Goal: Task Accomplishment & Management: Manage account settings

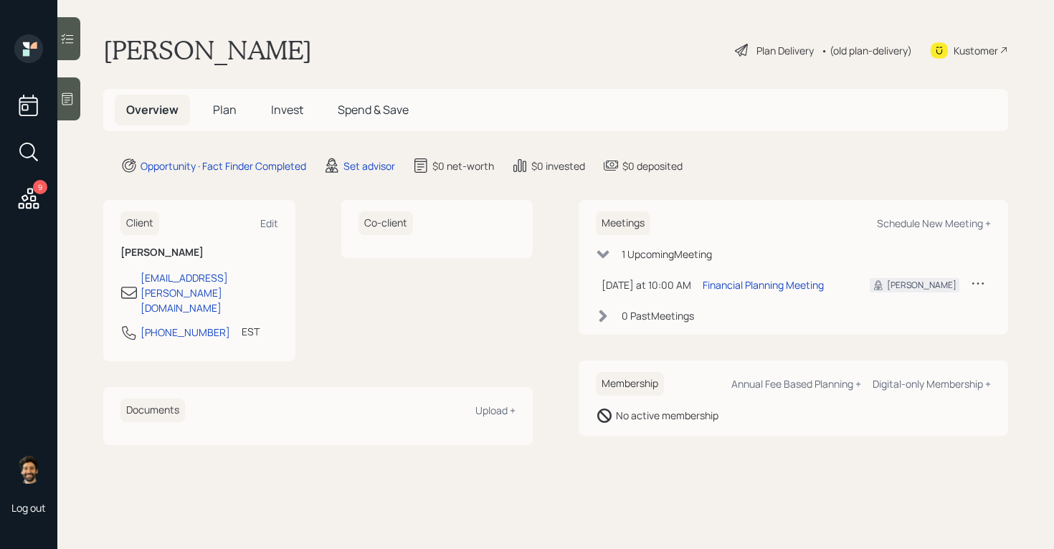
click at [71, 32] on icon at bounding box center [67, 39] width 14 height 14
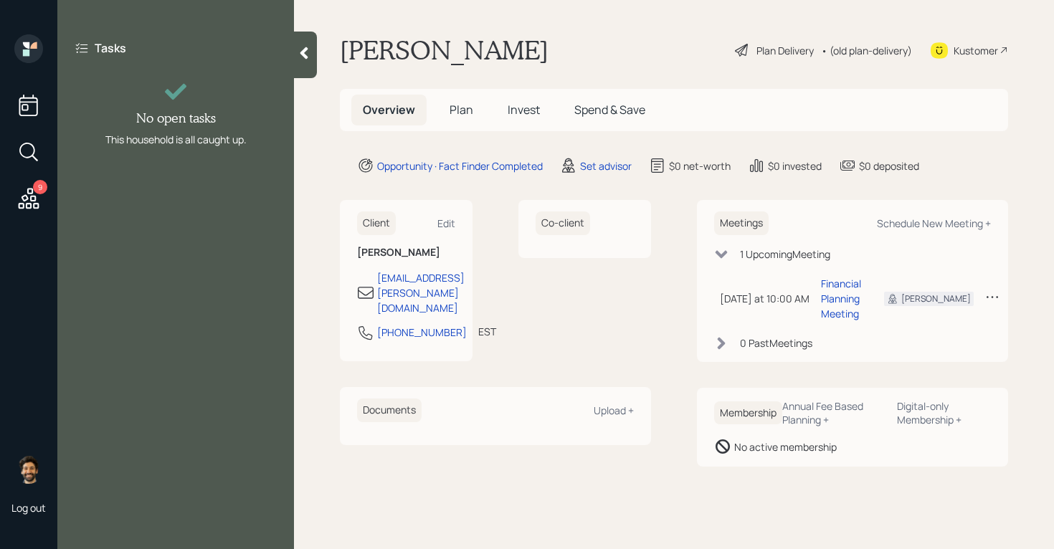
click at [307, 45] on div at bounding box center [305, 55] width 23 height 47
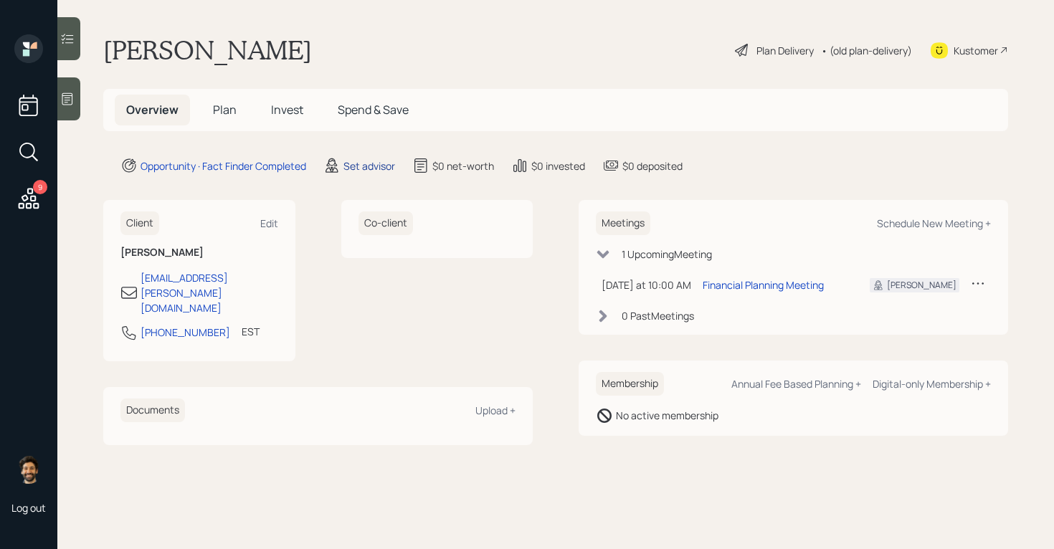
click at [378, 168] on div "Set advisor" at bounding box center [369, 165] width 52 height 15
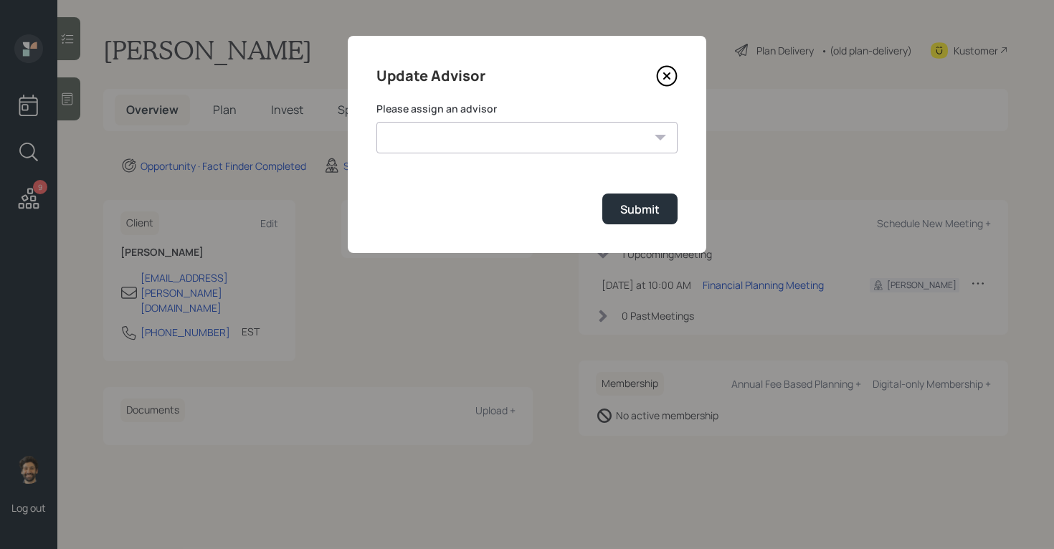
click at [461, 144] on select "[PERSON_NAME] [PERSON_NAME] [PERSON_NAME] End [PERSON_NAME] [PERSON_NAME] [PERS…" at bounding box center [526, 138] width 301 height 32
select select "f14b762f-c7c2-4b89-9227-8fa891345eea"
click at [376, 122] on select "[PERSON_NAME] [PERSON_NAME] [PERSON_NAME] End [PERSON_NAME] [PERSON_NAME] [PERS…" at bounding box center [526, 138] width 301 height 32
click at [629, 217] on div "Submit" at bounding box center [639, 209] width 39 height 16
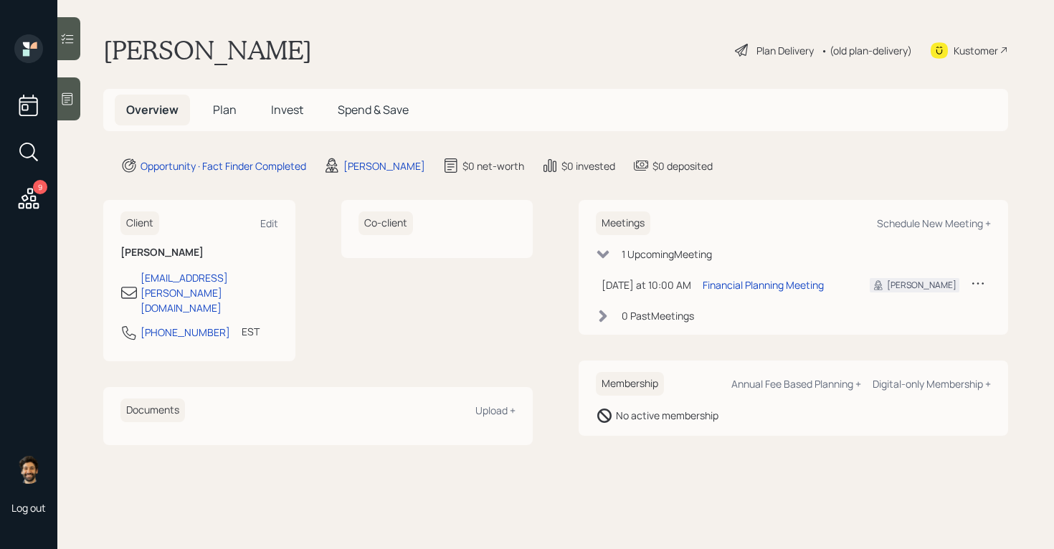
click at [279, 106] on span "Invest" at bounding box center [287, 110] width 32 height 16
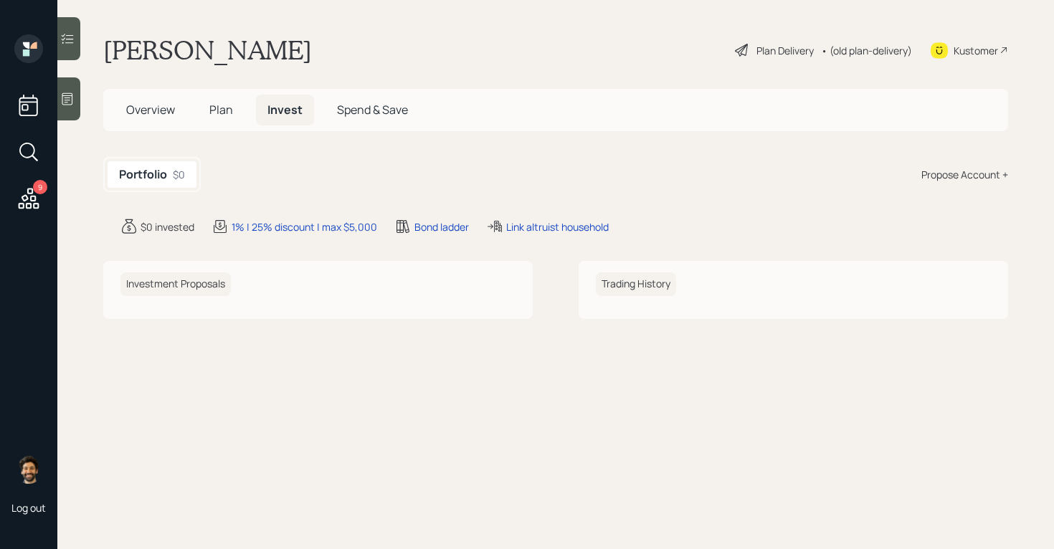
click at [199, 125] on div "Overview Plan Invest Spend & Save" at bounding box center [267, 110] width 305 height 31
click at [218, 106] on span "Plan" at bounding box center [221, 110] width 24 height 16
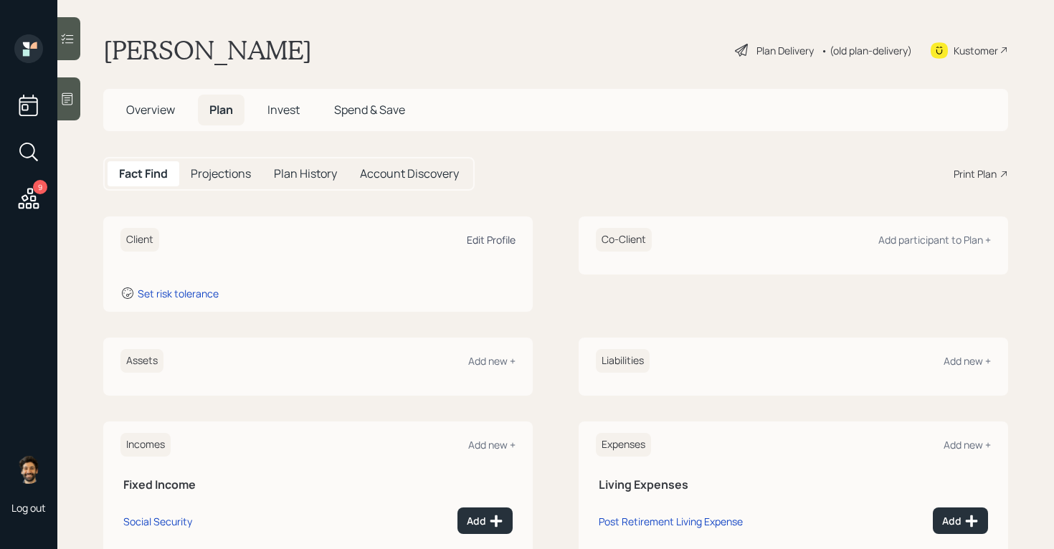
click at [487, 234] on div "Edit Profile" at bounding box center [491, 240] width 49 height 14
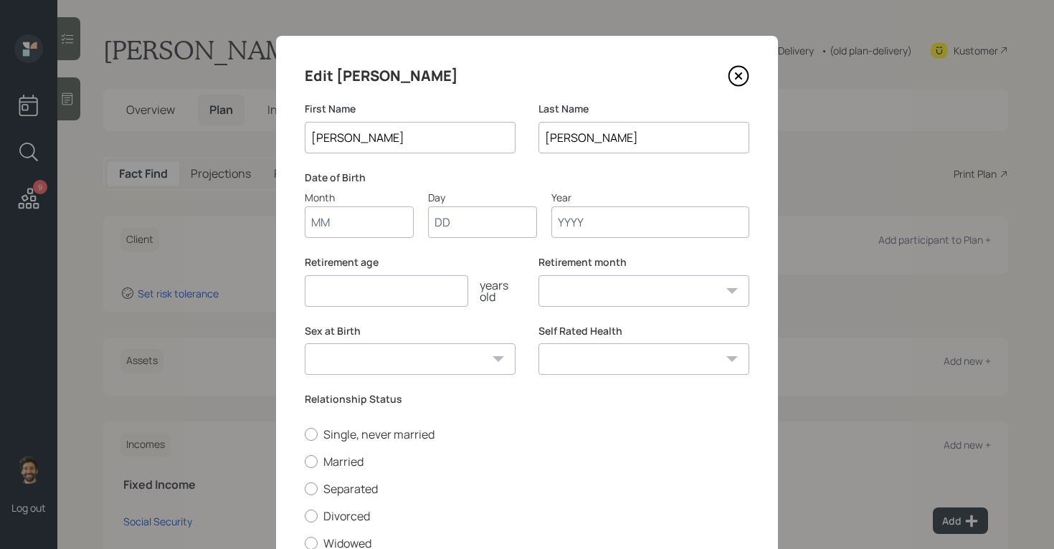
click at [343, 224] on input "Month" at bounding box center [359, 222] width 109 height 32
type input "01"
type input "1956"
select select "1"
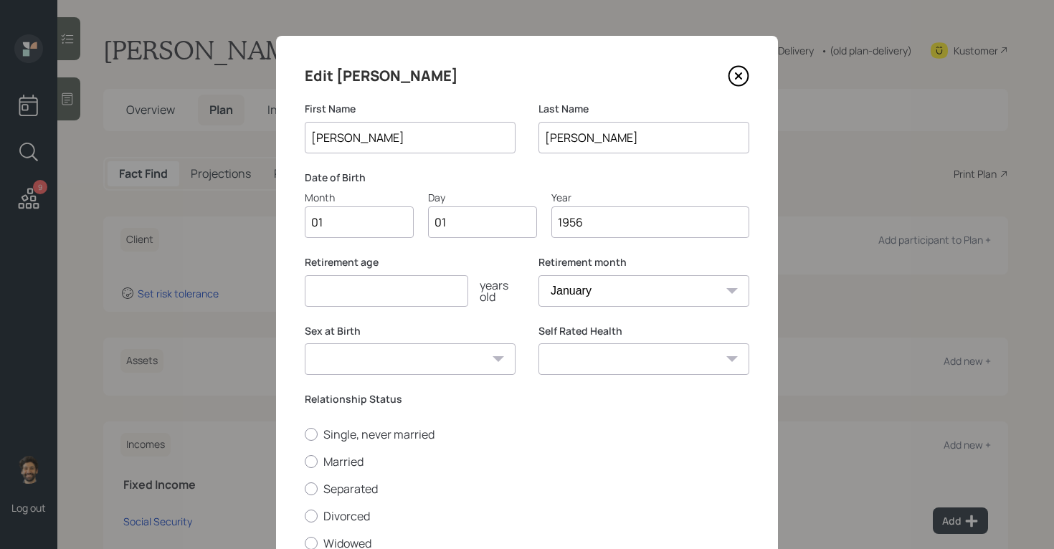
type input "1956"
click at [325, 294] on input "number" at bounding box center [386, 291] width 163 height 32
type input "6"
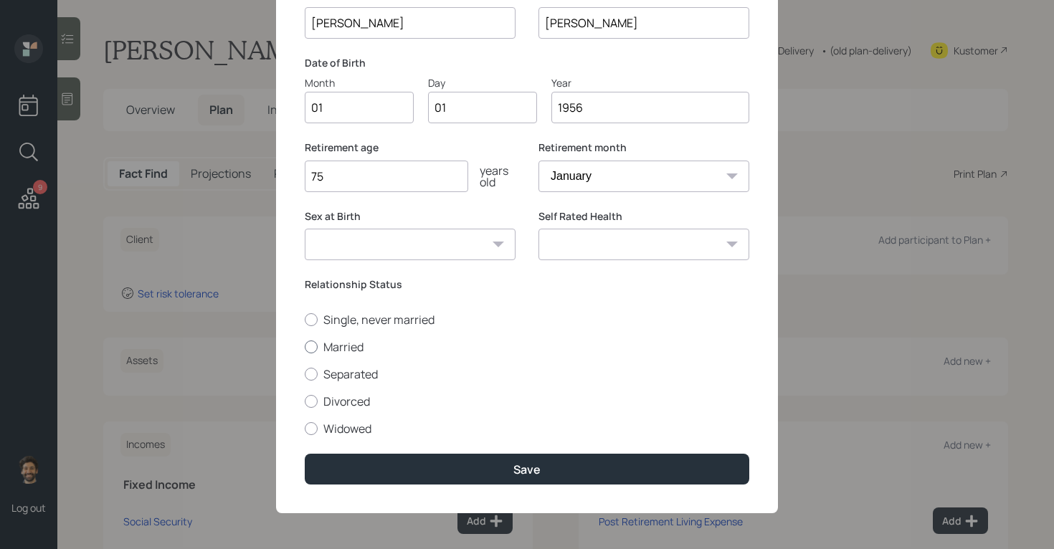
type input "75"
click at [333, 350] on label "Married" at bounding box center [527, 347] width 444 height 16
click at [305, 347] on input "Married" at bounding box center [304, 346] width 1 height 1
radio input "true"
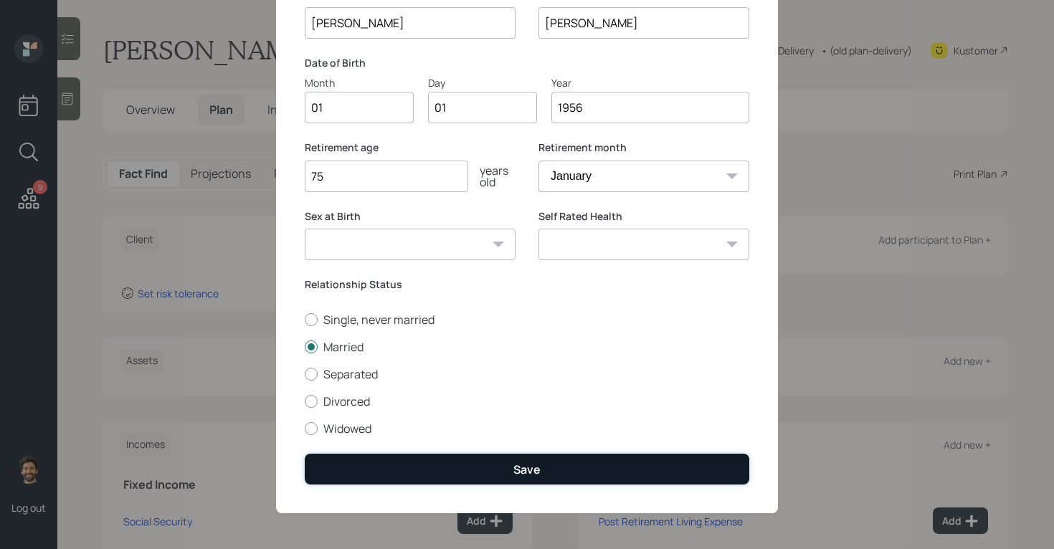
click at [355, 471] on button "Save" at bounding box center [527, 469] width 444 height 31
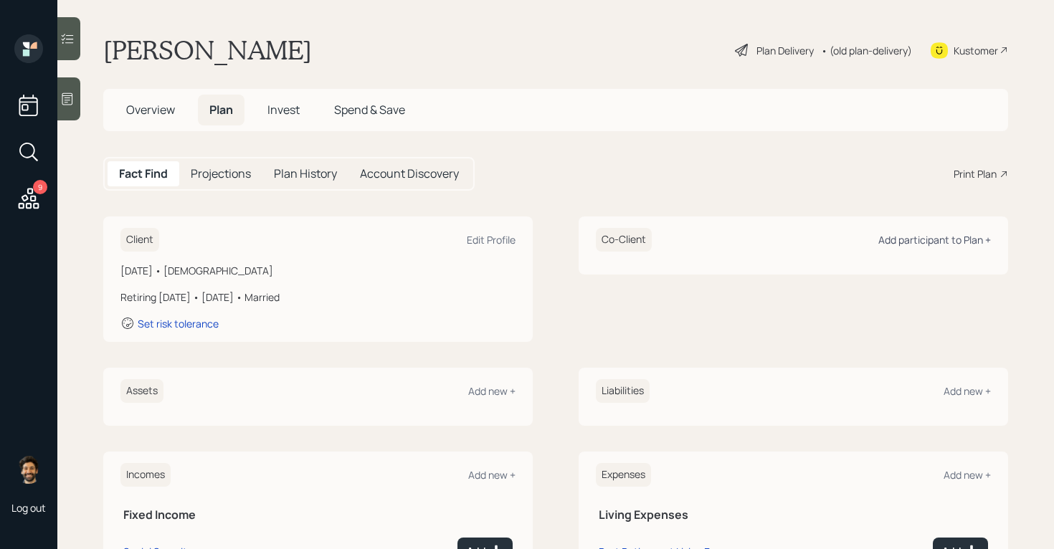
click at [935, 240] on div "Add participant to Plan +" at bounding box center [934, 240] width 113 height 14
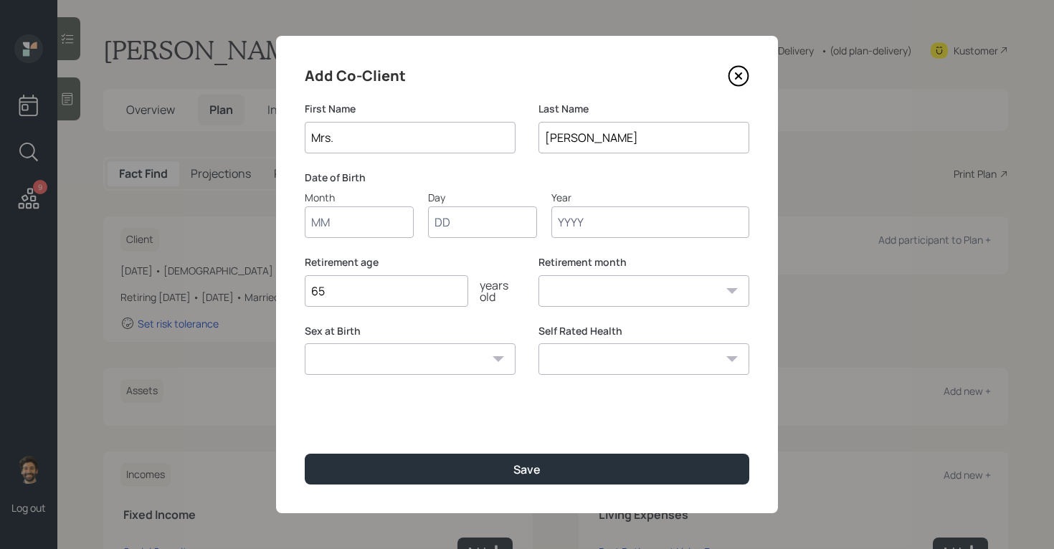
type input "Mrs."
click at [350, 225] on input "Month" at bounding box center [359, 222] width 109 height 32
type input "9"
type input "01"
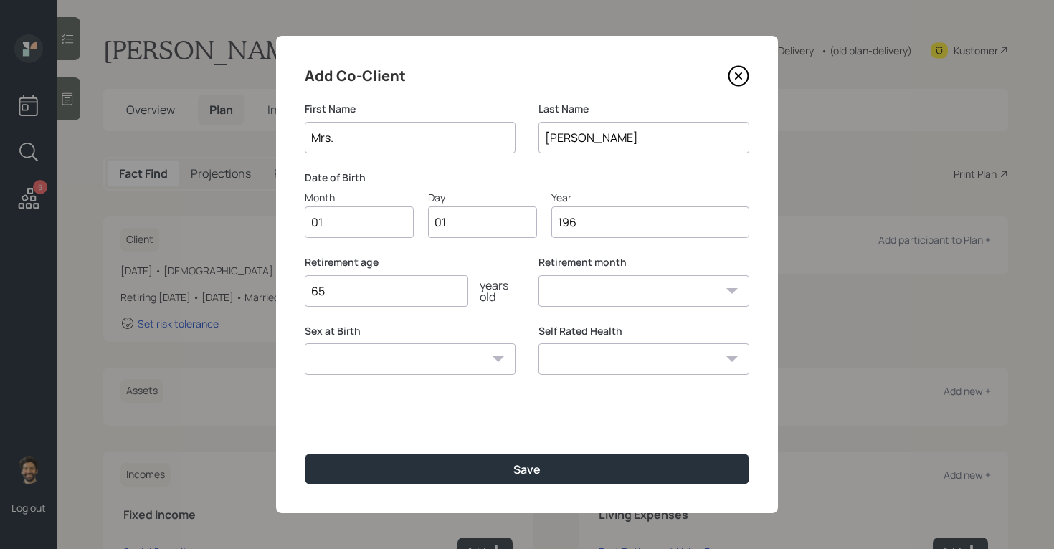
type input "1962"
select select "1"
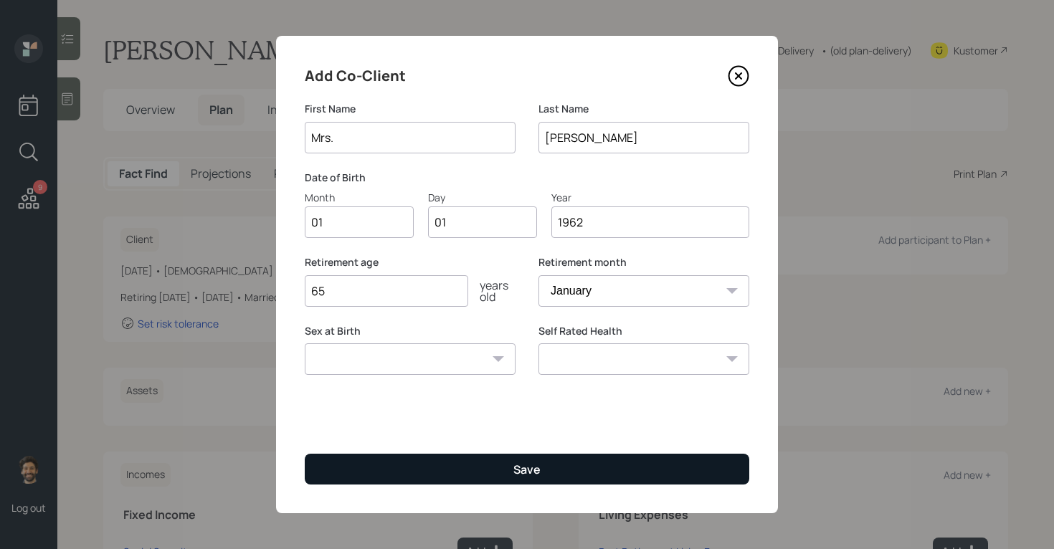
type input "1962"
click at [370, 473] on button "Save" at bounding box center [527, 469] width 444 height 31
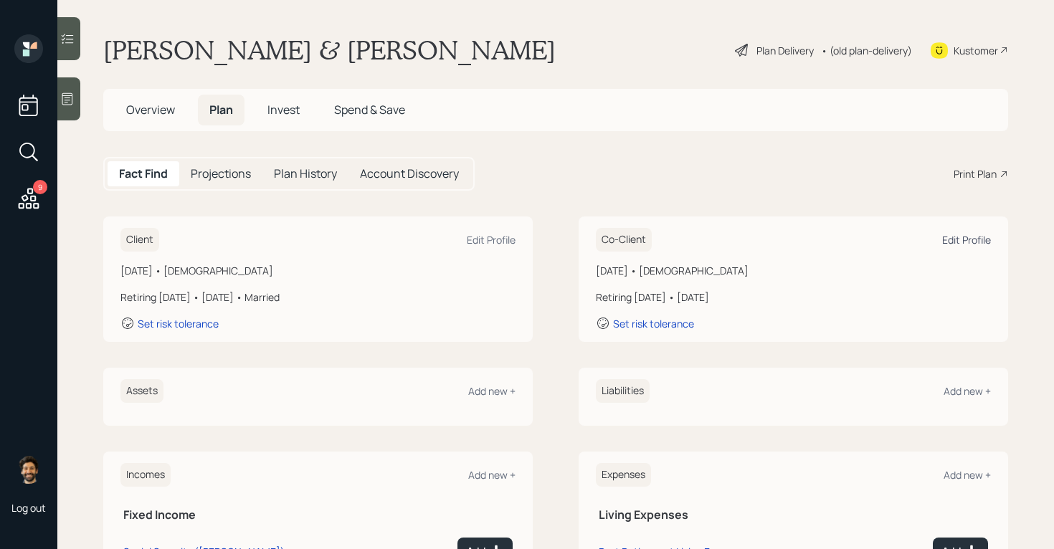
click at [965, 238] on div "Edit Profile" at bounding box center [966, 240] width 49 height 14
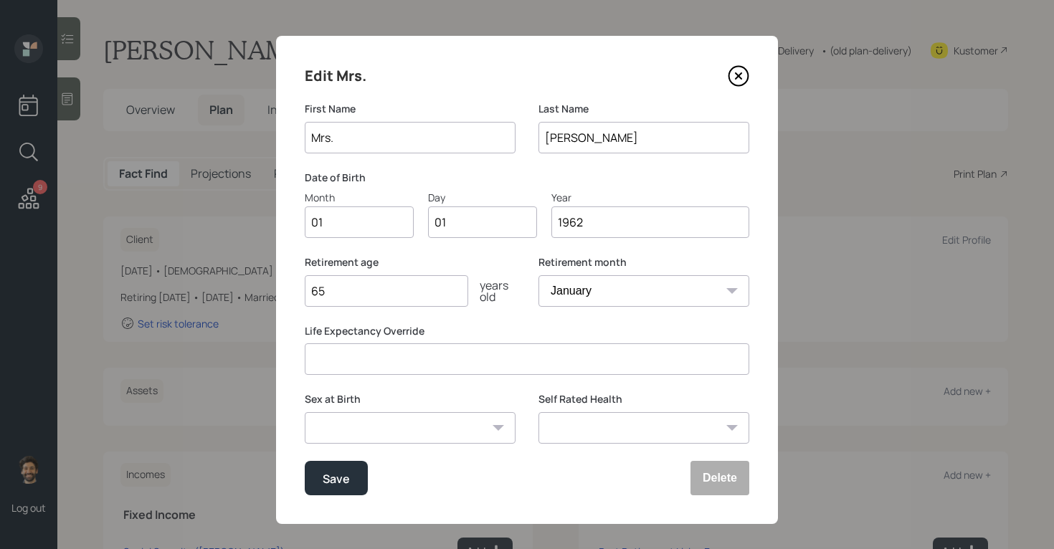
click at [602, 228] on input "1962" at bounding box center [650, 222] width 198 height 32
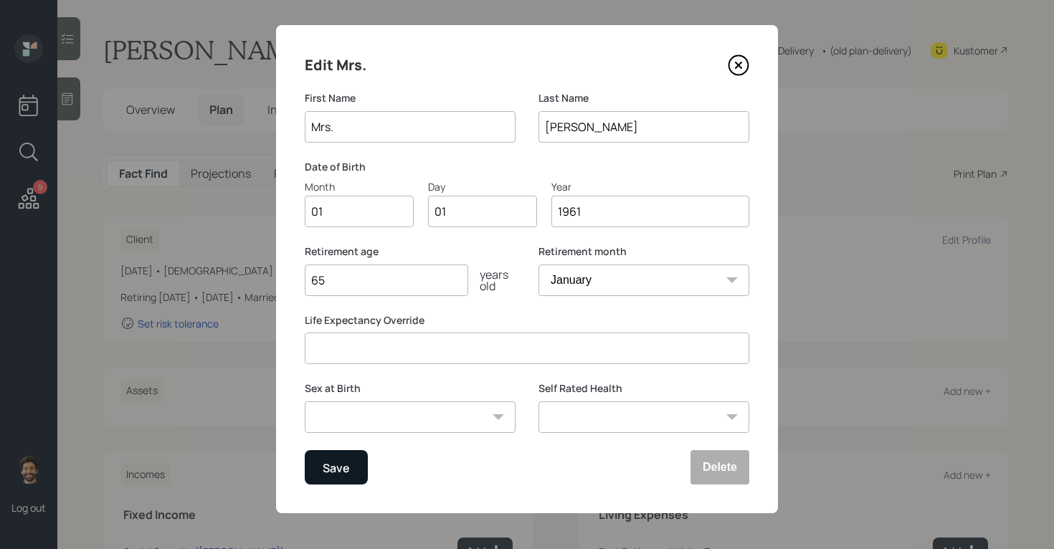
type input "1961"
click at [333, 451] on button "Save" at bounding box center [336, 467] width 63 height 34
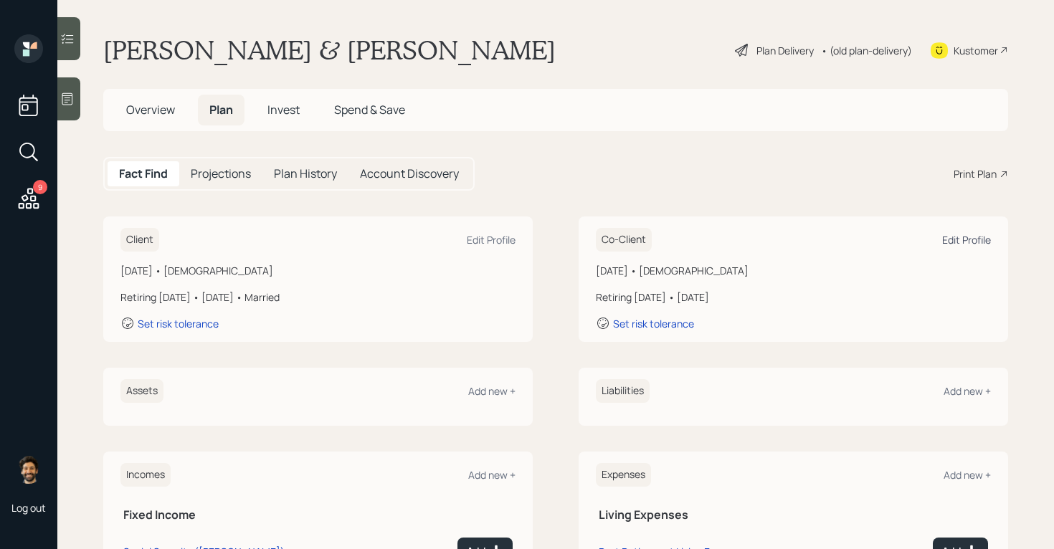
click at [971, 242] on div "Edit Profile" at bounding box center [966, 240] width 49 height 14
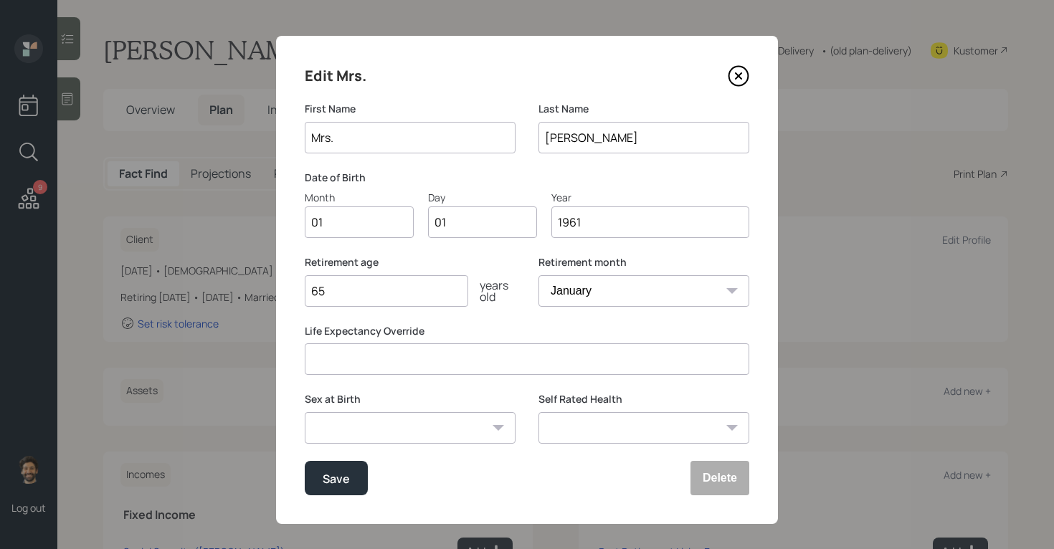
click at [621, 226] on input "1961" at bounding box center [650, 222] width 198 height 32
type input "1963"
click at [345, 469] on button "Save" at bounding box center [336, 478] width 63 height 34
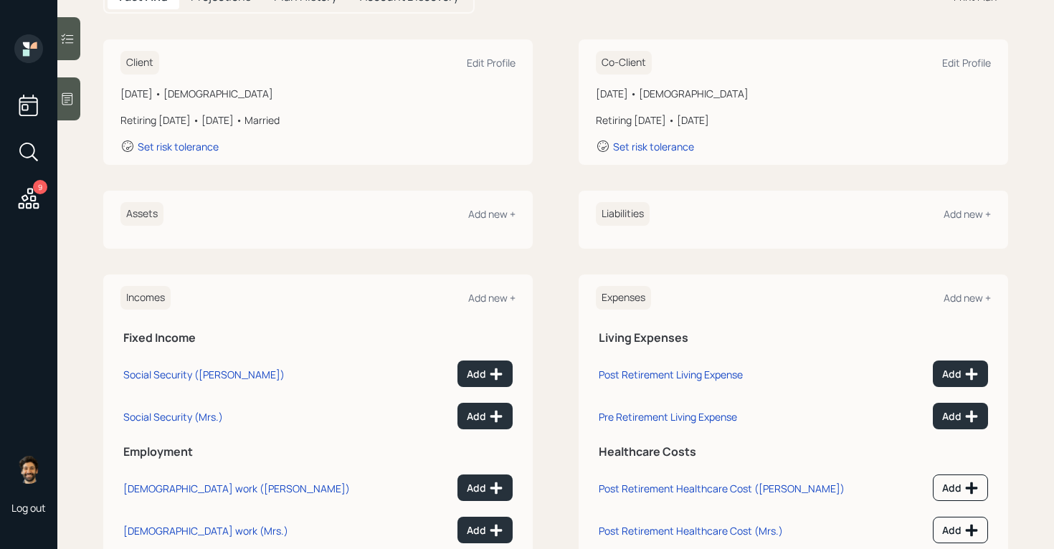
scroll to position [185, 0]
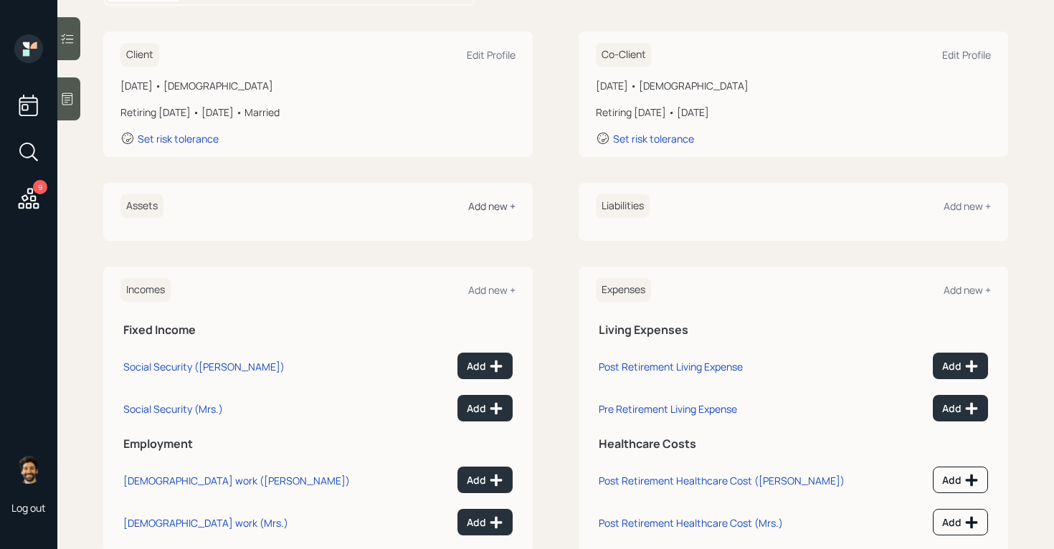
click at [500, 210] on div "Add new +" at bounding box center [491, 206] width 47 height 14
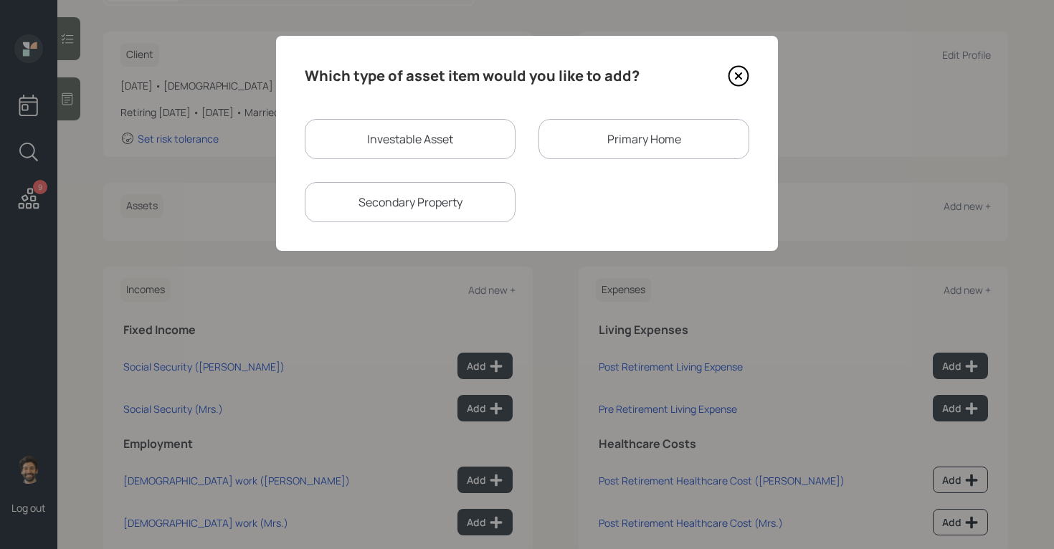
click at [438, 148] on div "Investable Asset" at bounding box center [410, 139] width 211 height 40
select select "taxable"
select select "balanced"
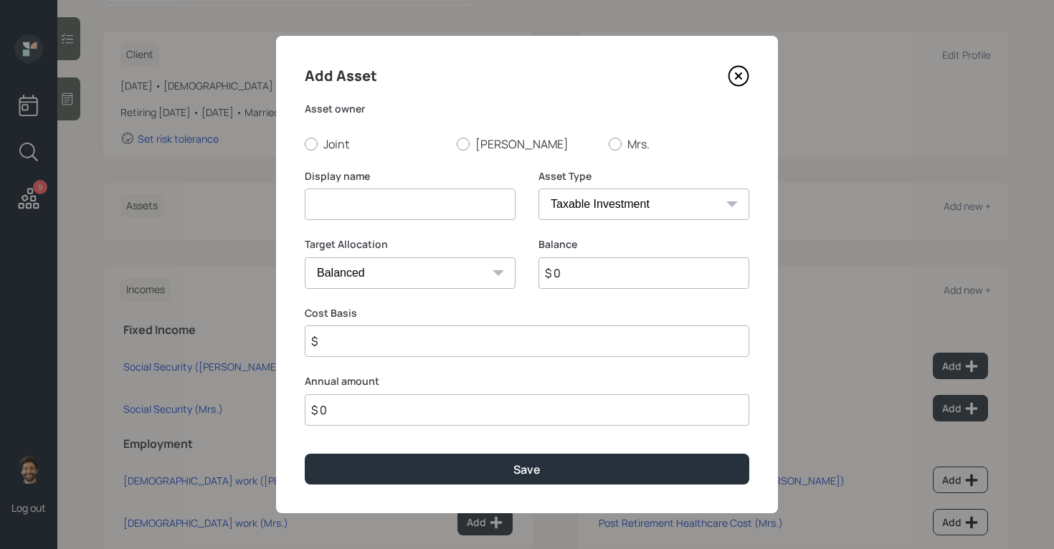
click at [377, 195] on input at bounding box center [410, 204] width 211 height 32
type input "IRA"
click at [581, 266] on input "$ 0" at bounding box center [643, 273] width 211 height 32
type input "$ 195,000"
click at [465, 143] on div at bounding box center [463, 144] width 13 height 13
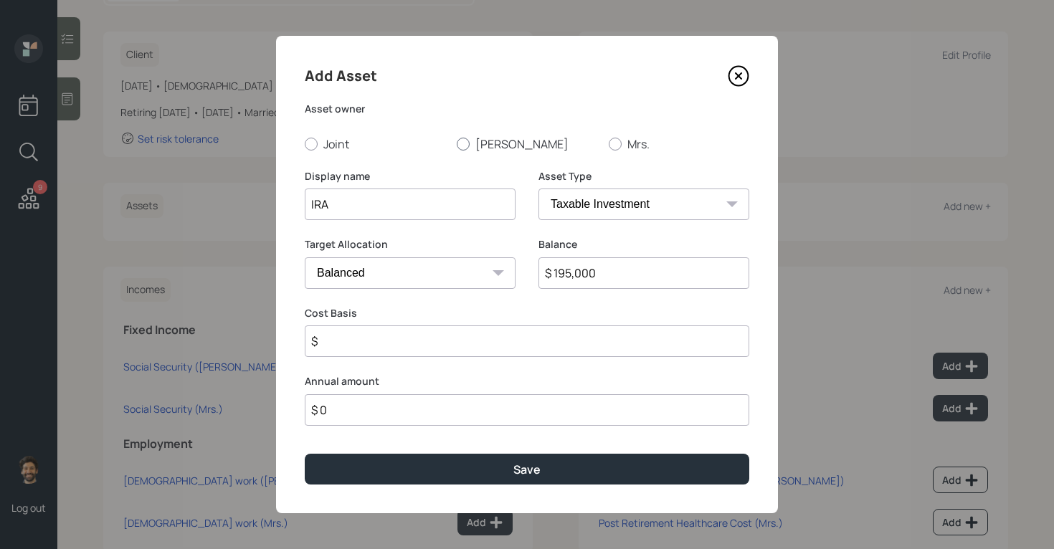
click at [457, 143] on input "[PERSON_NAME]" at bounding box center [456, 143] width 1 height 1
radio input "true"
click at [560, 209] on select "SEP [PERSON_NAME] IRA 401(k) [PERSON_NAME] 401(k) 403(b) [PERSON_NAME] 403(b) 4…" at bounding box center [643, 204] width 211 height 32
select select "ira"
click at [538, 188] on select "SEP [PERSON_NAME] IRA 401(k) [PERSON_NAME] 401(k) 403(b) [PERSON_NAME] 403(b) 4…" at bounding box center [643, 204] width 211 height 32
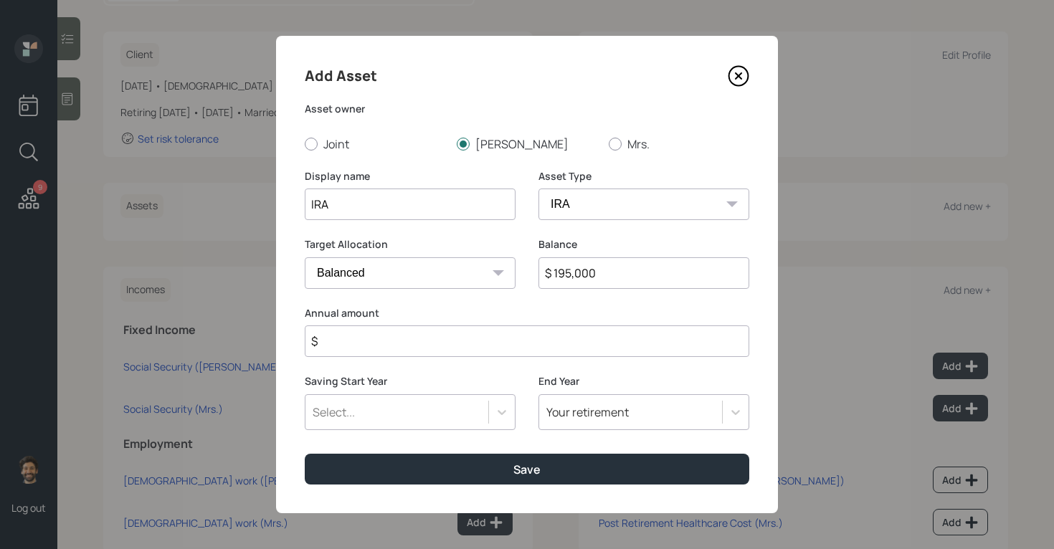
click at [337, 345] on input "$" at bounding box center [527, 341] width 444 height 32
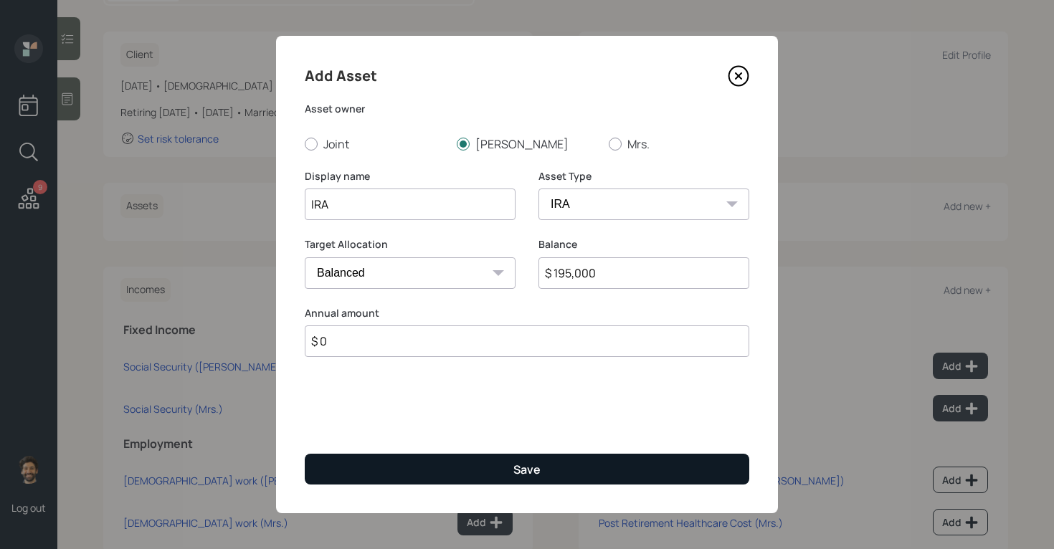
type input "$ 0"
click at [335, 462] on button "Save" at bounding box center [527, 469] width 444 height 31
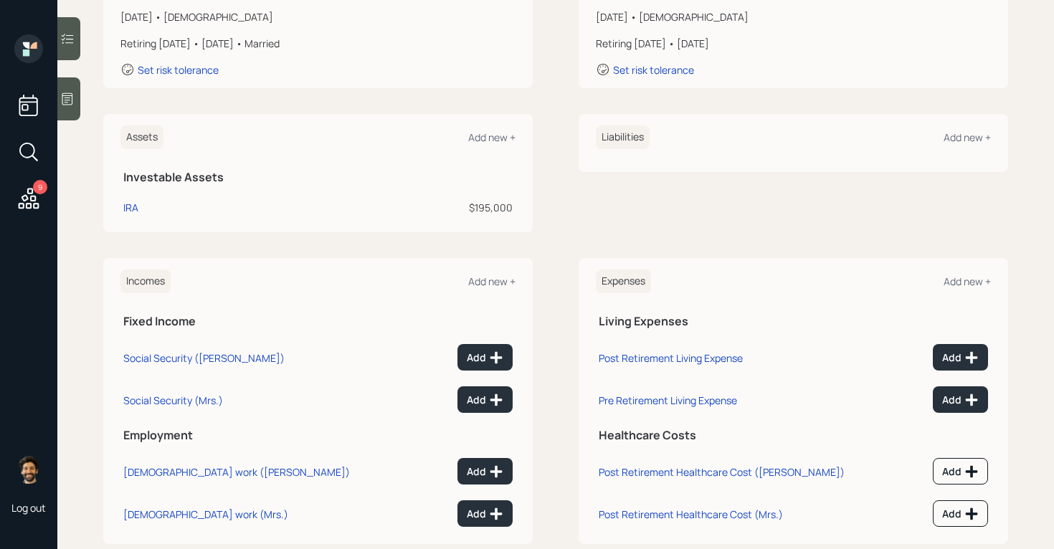
scroll to position [245, 0]
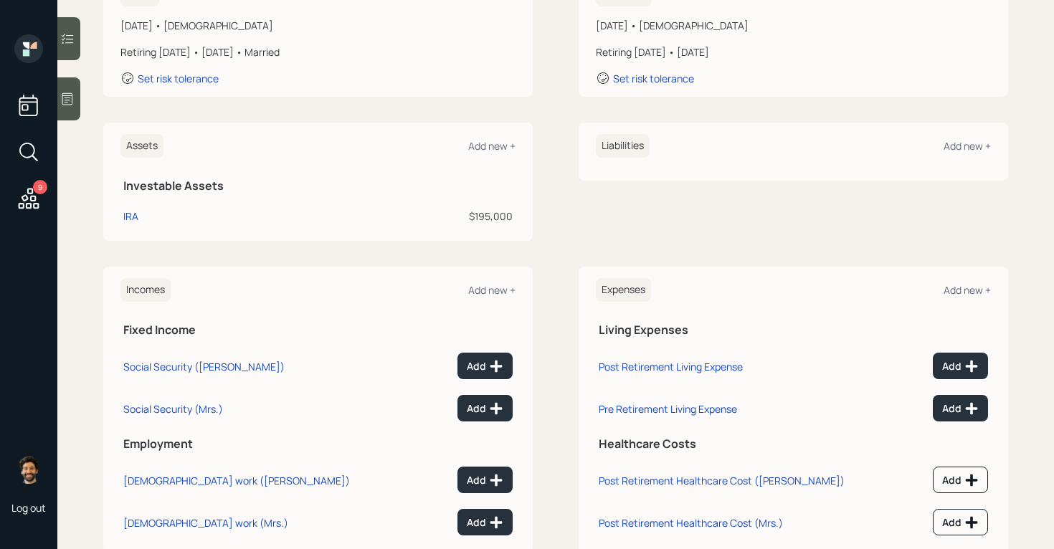
click at [481, 126] on div "Assets Add new + Investable Assets IRA $195,000" at bounding box center [317, 182] width 429 height 118
click at [483, 146] on div "Add new +" at bounding box center [491, 146] width 47 height 14
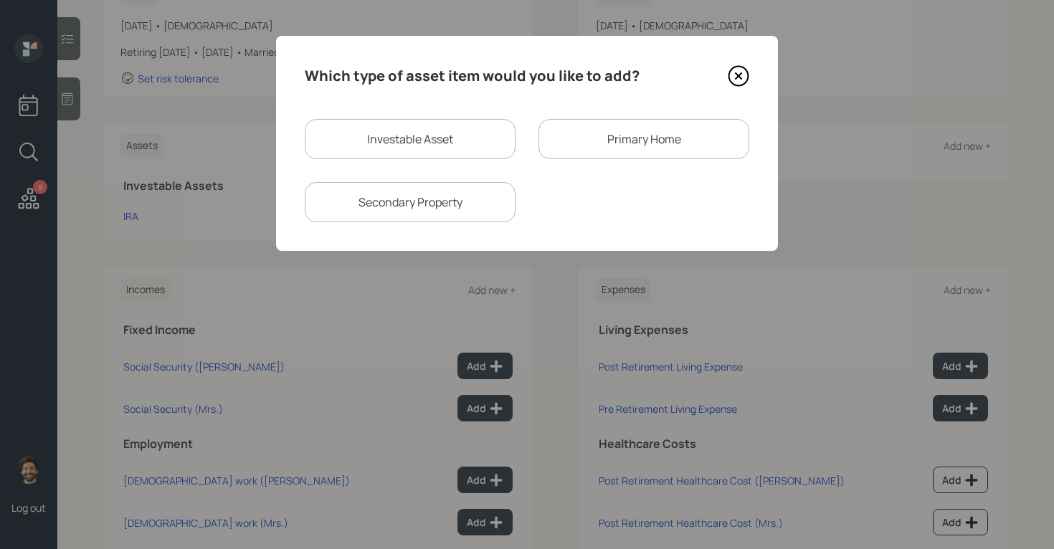
click at [396, 130] on div "Investable Asset" at bounding box center [410, 139] width 211 height 40
select select "taxable"
select select "balanced"
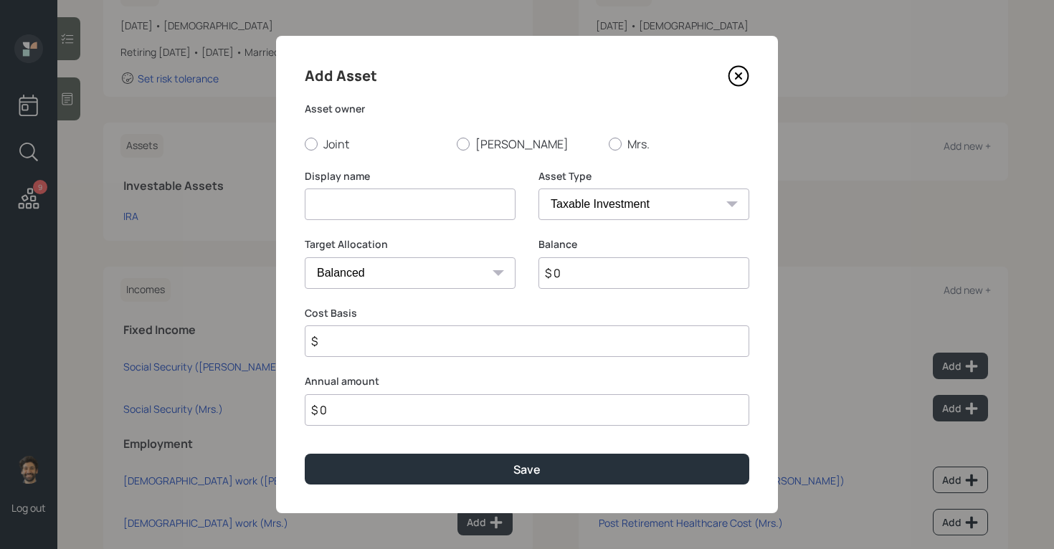
click at [355, 202] on input at bounding box center [410, 204] width 211 height 32
type input "Current 401k"
click at [598, 273] on input "$ 0" at bounding box center [643, 273] width 211 height 32
type input "$ 3,500"
click at [588, 205] on select "SEP [PERSON_NAME] IRA 401(k) [PERSON_NAME] 401(k) 403(b) [PERSON_NAME] 403(b) 4…" at bounding box center [643, 204] width 211 height 32
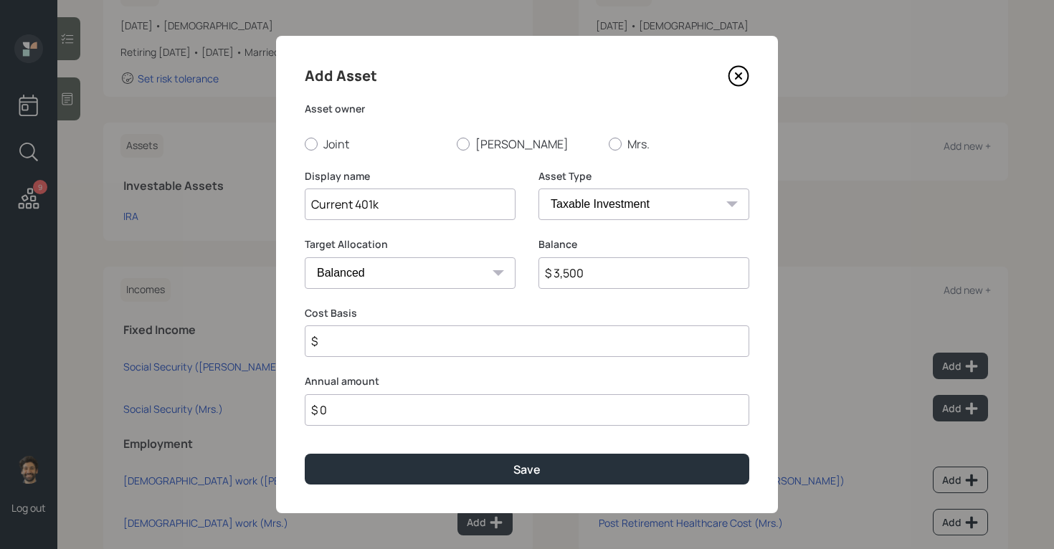
select select "company_sponsored"
click at [538, 188] on select "SEP [PERSON_NAME] IRA 401(k) [PERSON_NAME] 401(k) 403(b) [PERSON_NAME] 403(b) 4…" at bounding box center [643, 204] width 211 height 32
click at [470, 143] on label "[PERSON_NAME]" at bounding box center [527, 144] width 140 height 16
click at [457, 143] on input "[PERSON_NAME]" at bounding box center [456, 143] width 1 height 1
radio input "true"
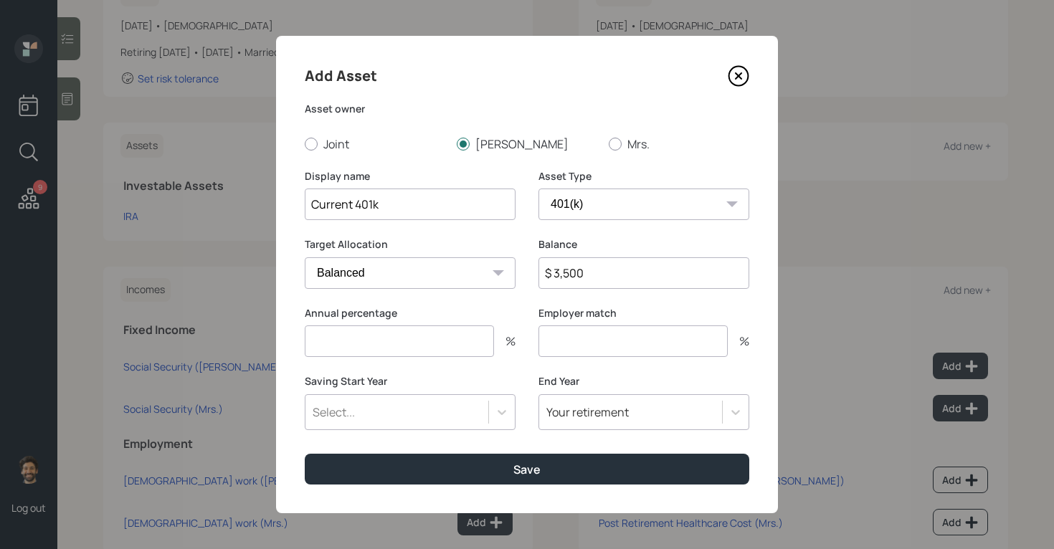
click at [373, 331] on input "number" at bounding box center [399, 341] width 189 height 32
type input "1"
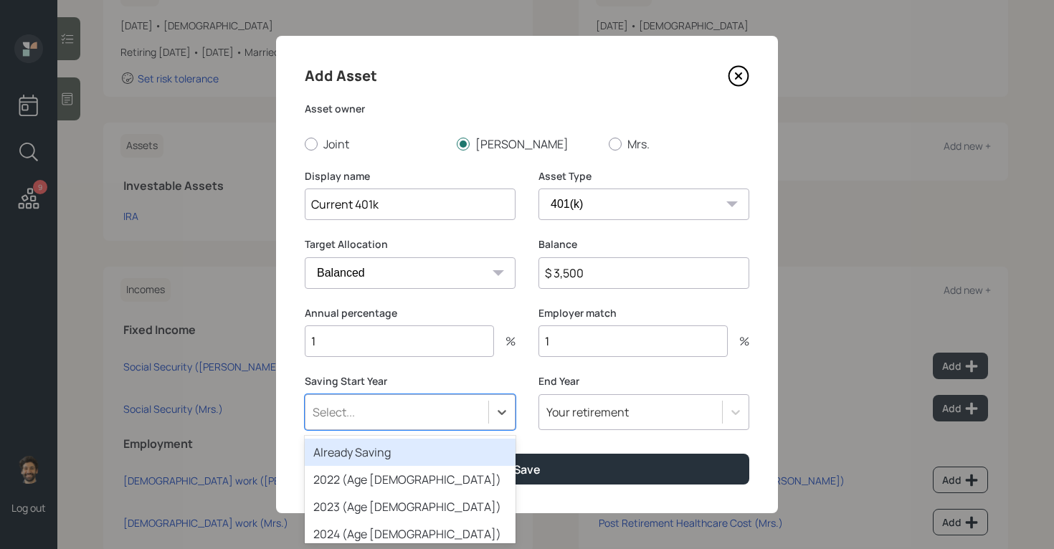
click at [343, 408] on div "Select..." at bounding box center [333, 412] width 42 height 16
click at [354, 449] on div "Already Saving" at bounding box center [410, 452] width 211 height 27
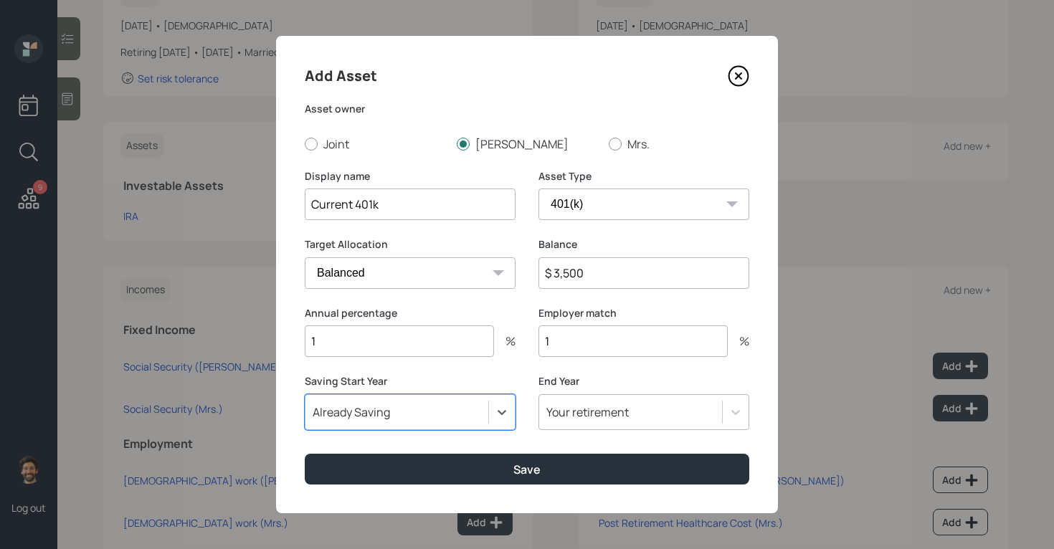
click at [358, 495] on div "Add Asset Asset owner Joint [PERSON_NAME] Mrs. Display name Current 401k Asset …" at bounding box center [527, 274] width 502 height 477
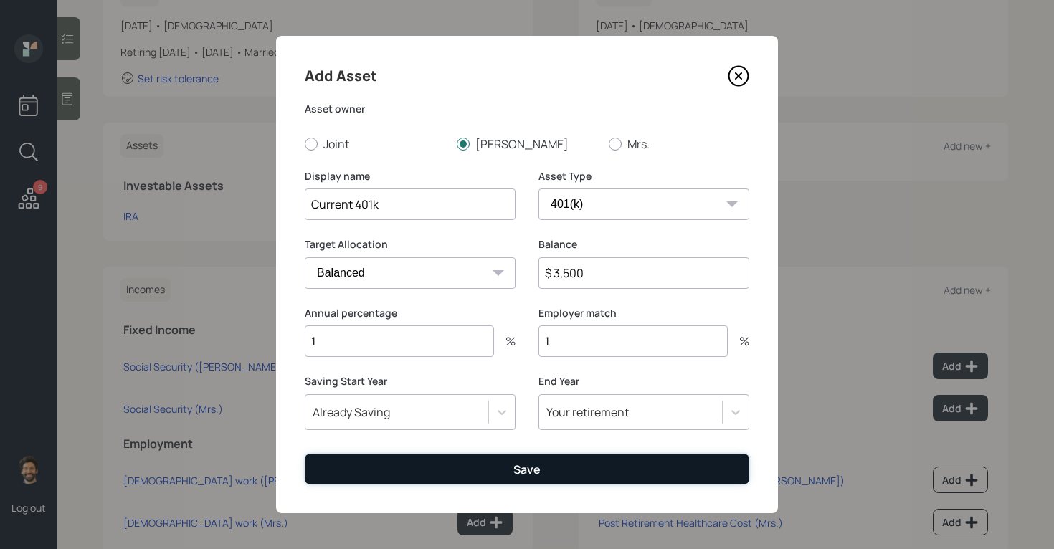
click at [350, 475] on button "Save" at bounding box center [527, 469] width 444 height 31
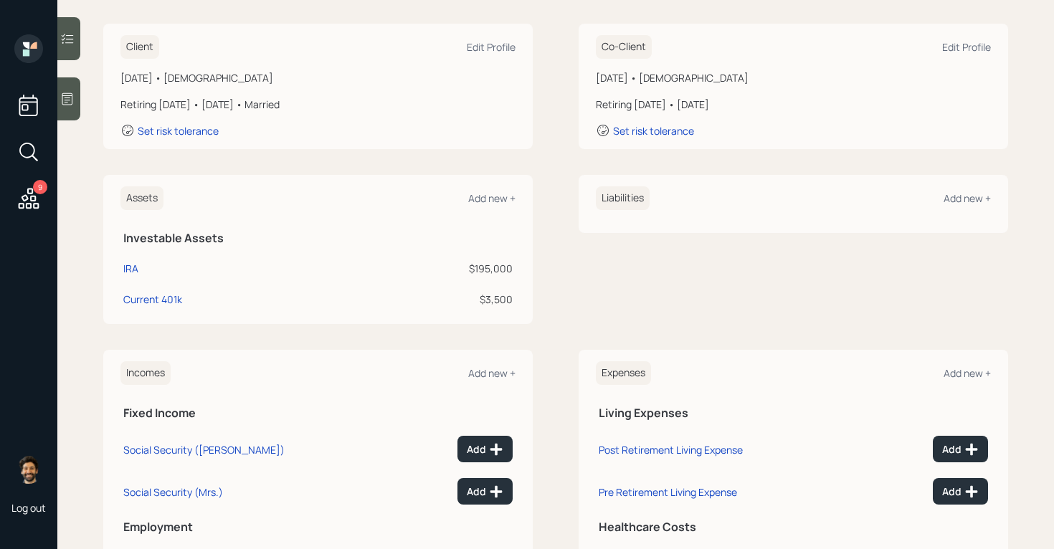
scroll to position [269, 0]
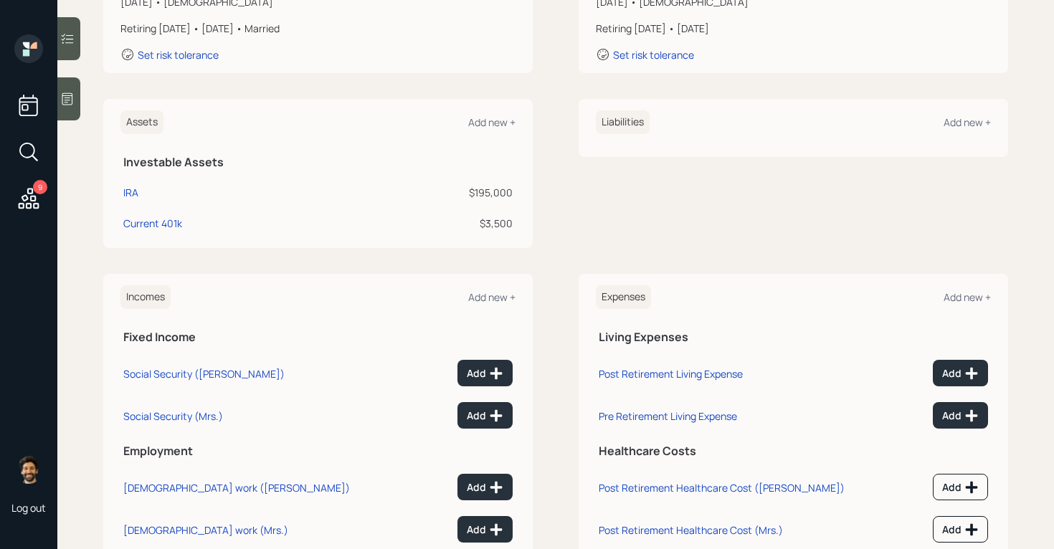
click at [11, 214] on div "9 Log out" at bounding box center [28, 274] width 57 height 549
click at [29, 198] on icon at bounding box center [29, 199] width 26 height 26
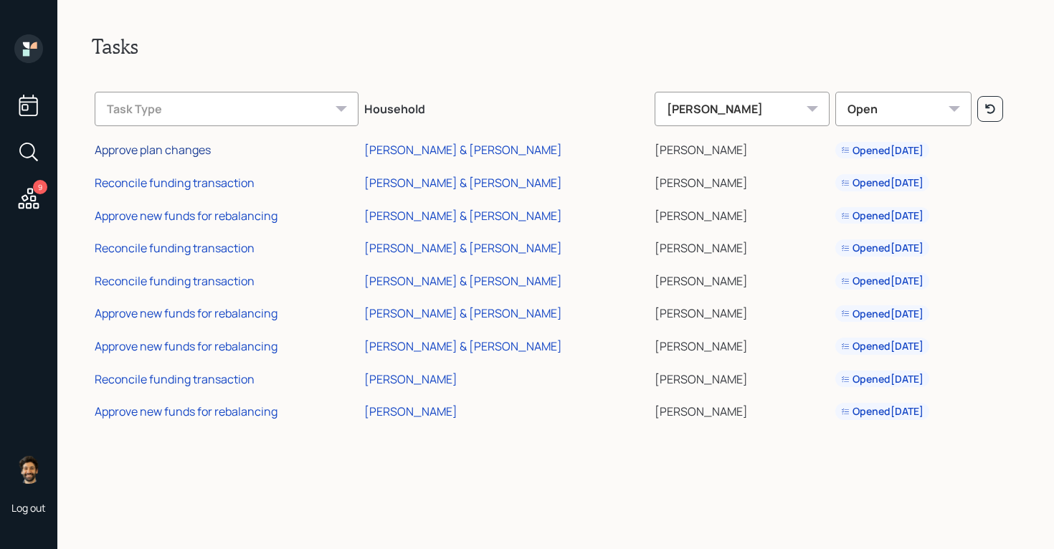
click at [191, 155] on div "Approve plan changes" at bounding box center [153, 150] width 116 height 16
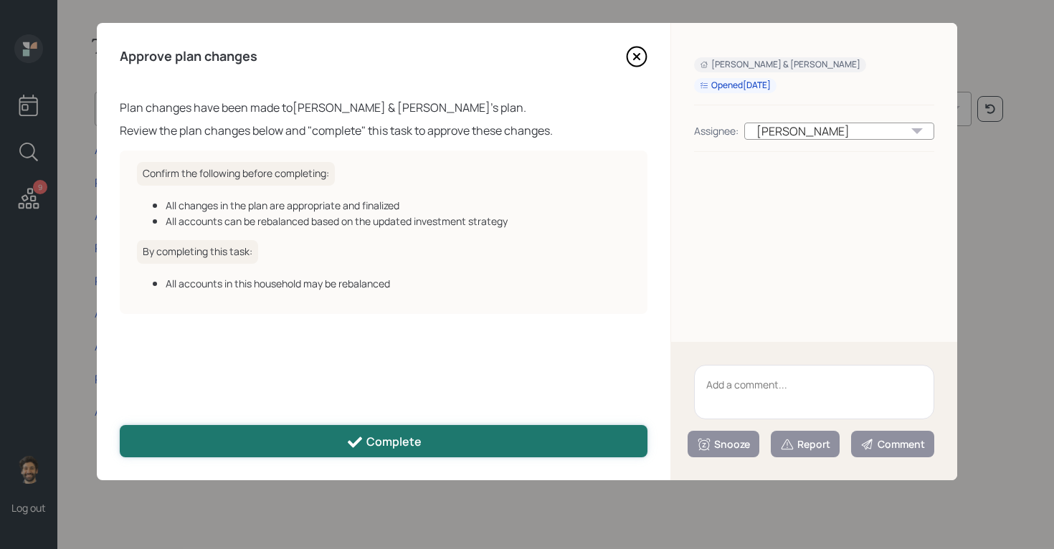
click at [394, 444] on div "Complete" at bounding box center [383, 442] width 75 height 17
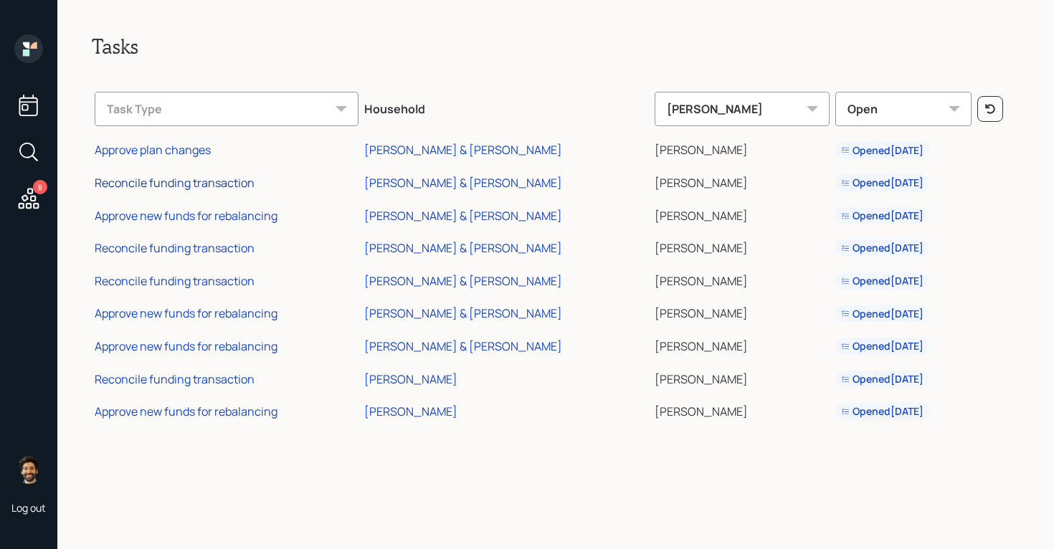
click at [195, 183] on div "Reconcile funding transaction" at bounding box center [175, 183] width 160 height 16
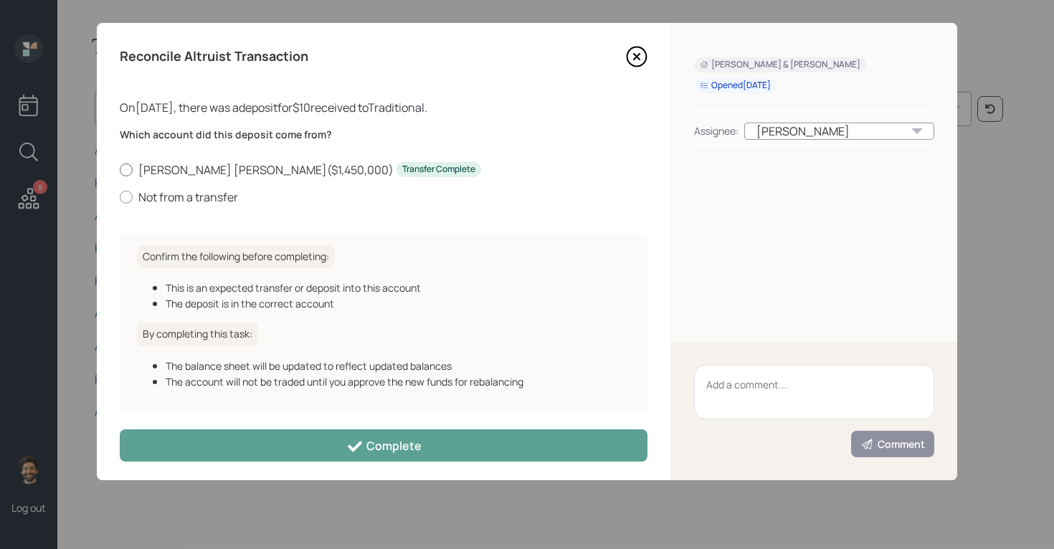
click at [198, 171] on label "[PERSON_NAME] [PERSON_NAME] ( $1,450,000 ) Transfer Complete" at bounding box center [383, 170] width 527 height 16
click at [120, 170] on input "[PERSON_NAME] [PERSON_NAME] ( $1,450,000 ) Transfer Complete" at bounding box center [119, 169] width 1 height 1
radio input "true"
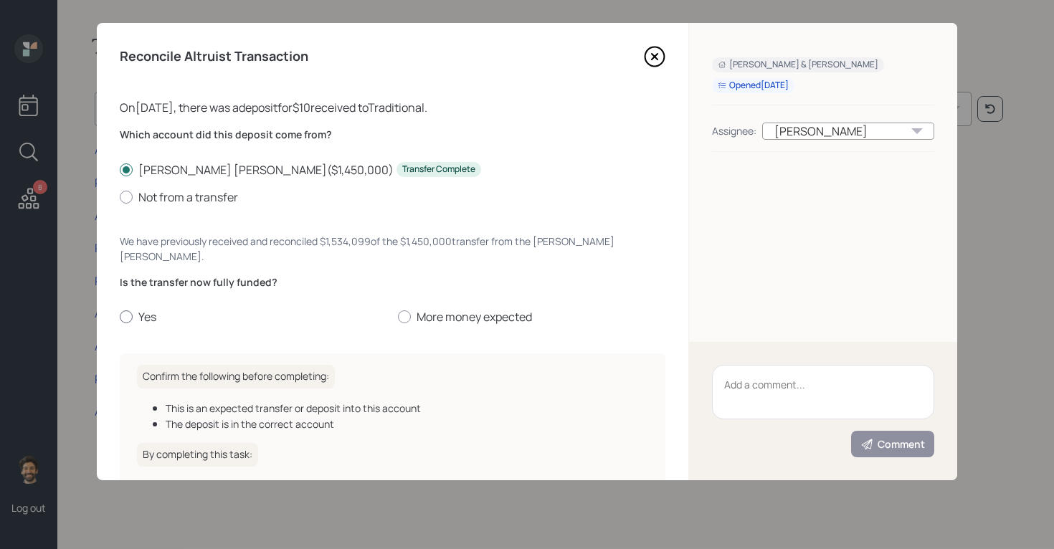
click at [150, 309] on label "Yes" at bounding box center [253, 317] width 267 height 16
click at [120, 317] on input "Yes" at bounding box center [119, 317] width 1 height 1
radio input "true"
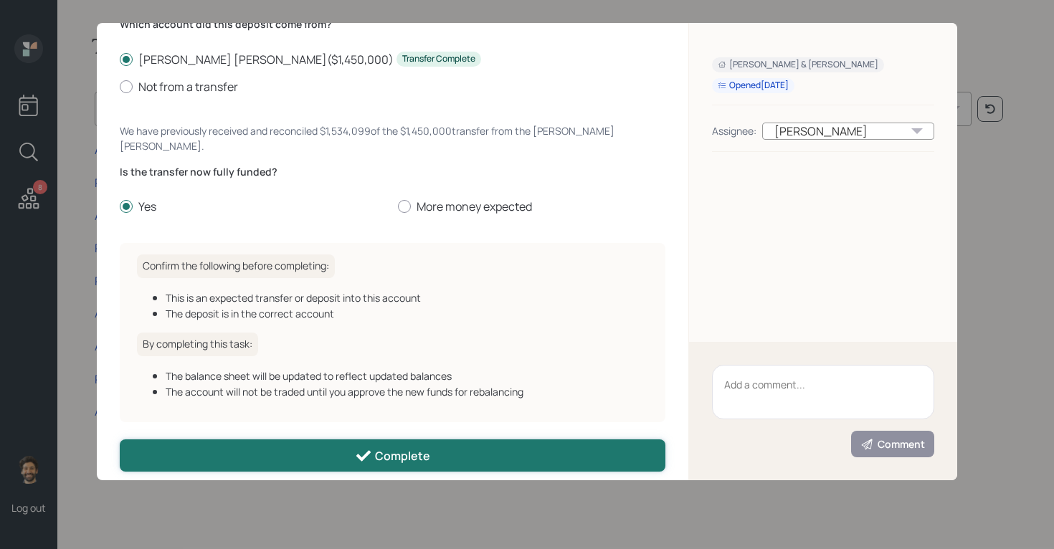
click at [251, 439] on button "Complete" at bounding box center [392, 455] width 545 height 32
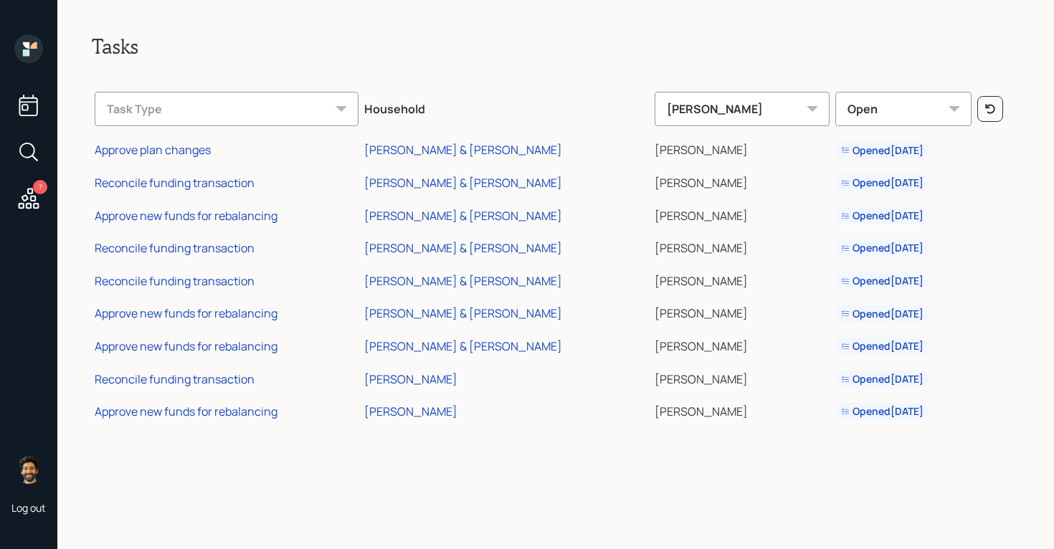
click at [197, 224] on td "Approve new funds for rebalancing" at bounding box center [226, 213] width 269 height 33
click at [183, 216] on div "Approve new funds for rebalancing" at bounding box center [186, 216] width 183 height 16
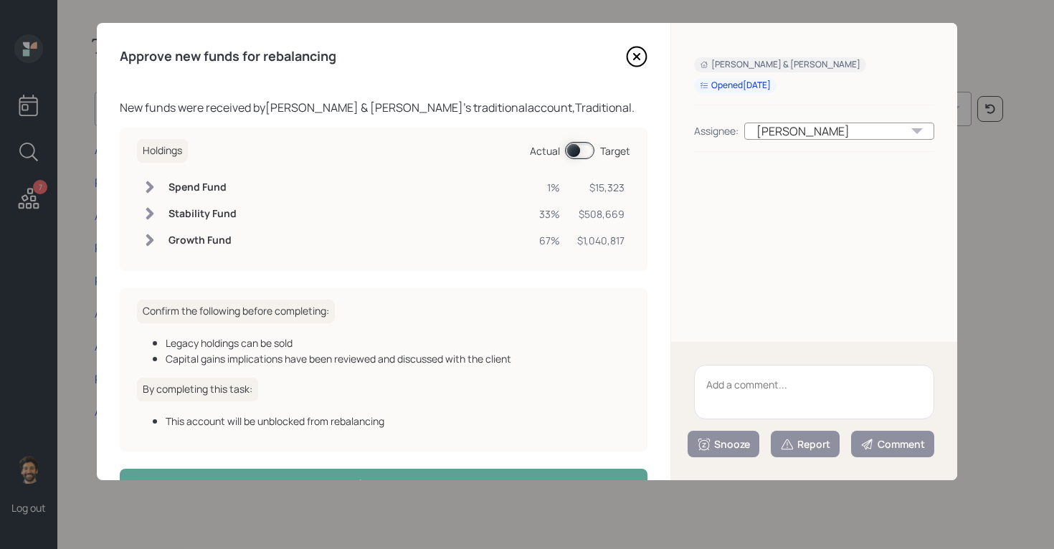
scroll to position [44, 0]
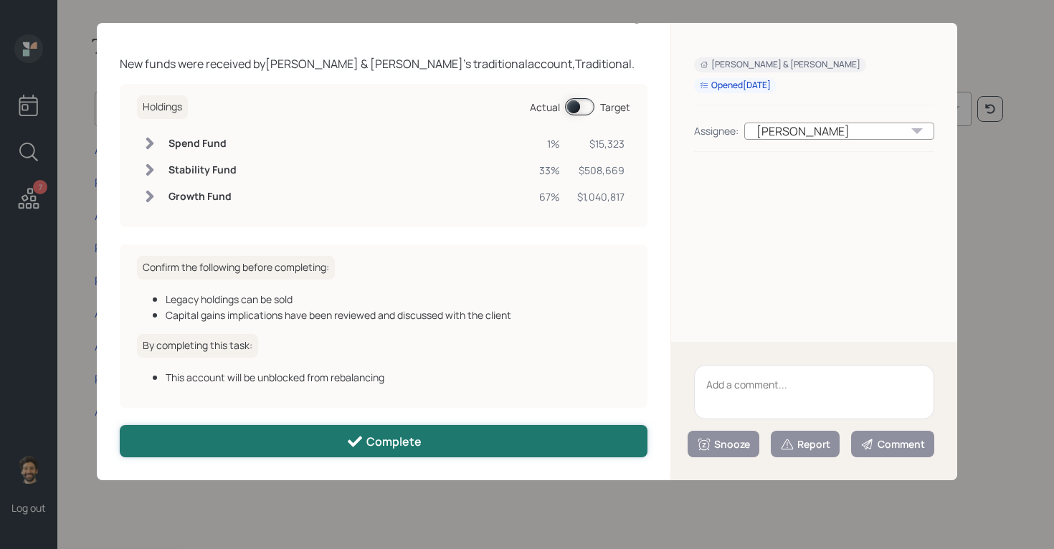
click at [237, 433] on button "Complete" at bounding box center [383, 441] width 527 height 32
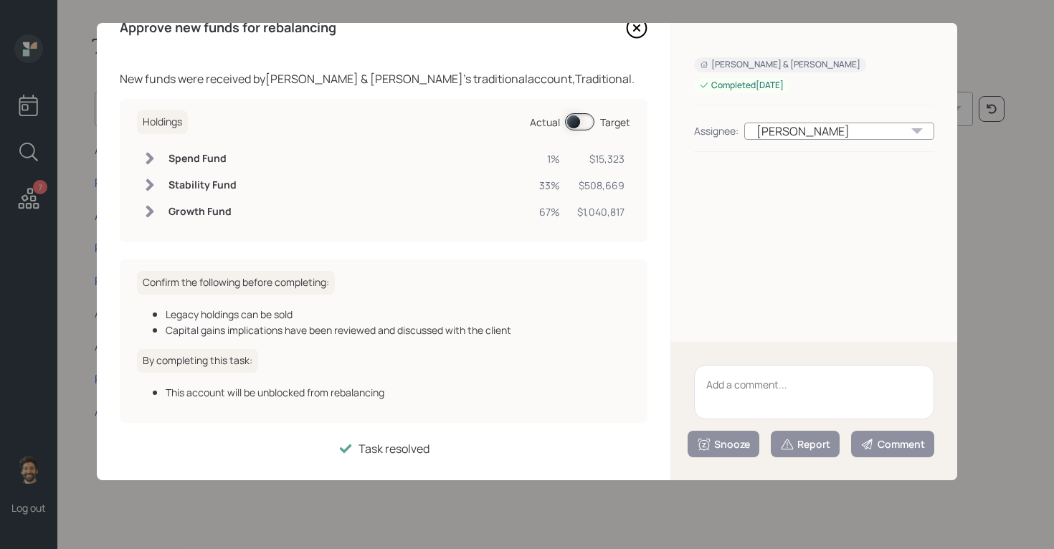
scroll to position [0, 0]
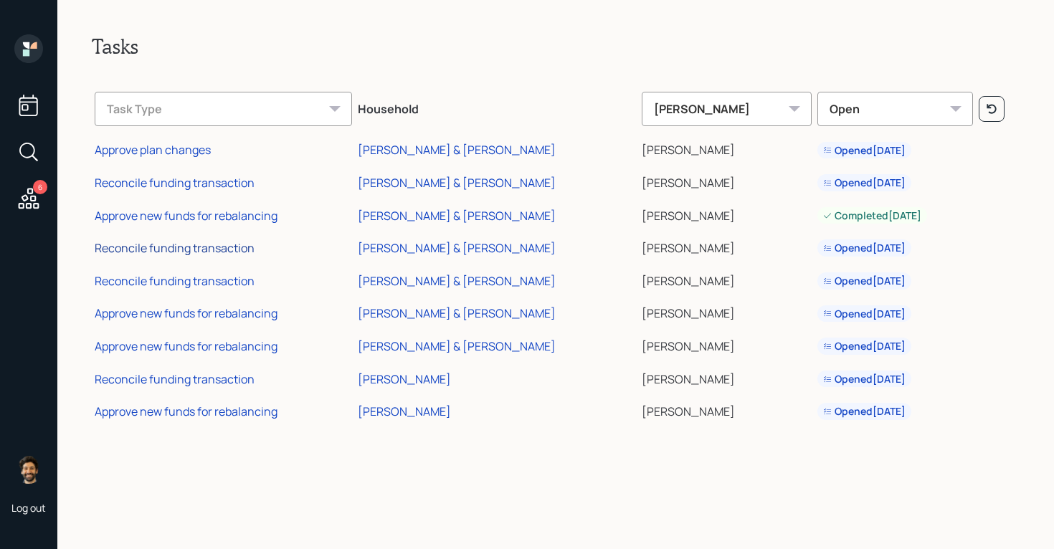
click at [207, 249] on div "Reconcile funding transaction" at bounding box center [175, 248] width 160 height 16
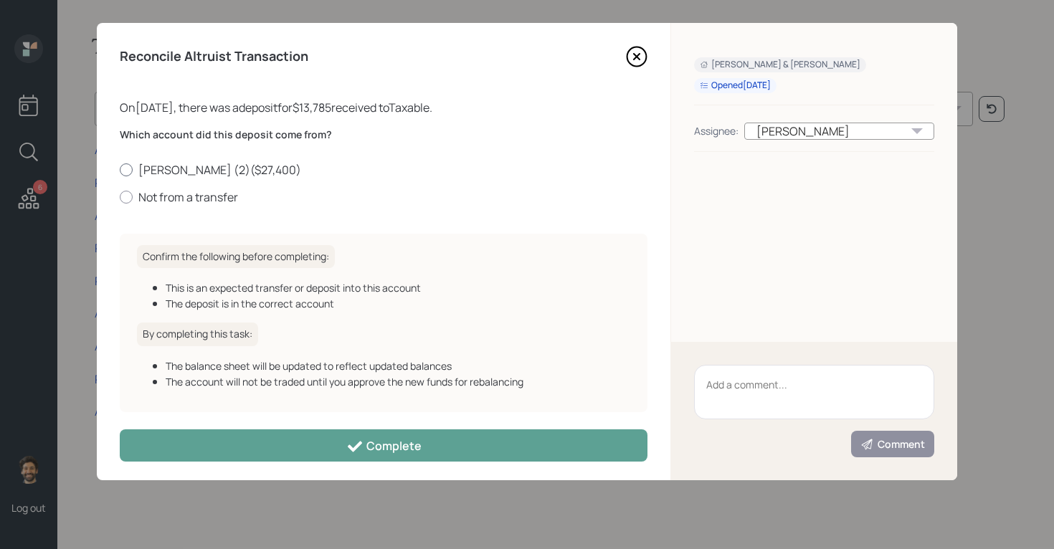
click at [230, 165] on label "[PERSON_NAME] (2) ( $27,400 )" at bounding box center [383, 170] width 527 height 16
click at [120, 169] on input "[PERSON_NAME] (2) ( $27,400 )" at bounding box center [119, 169] width 1 height 1
radio input "true"
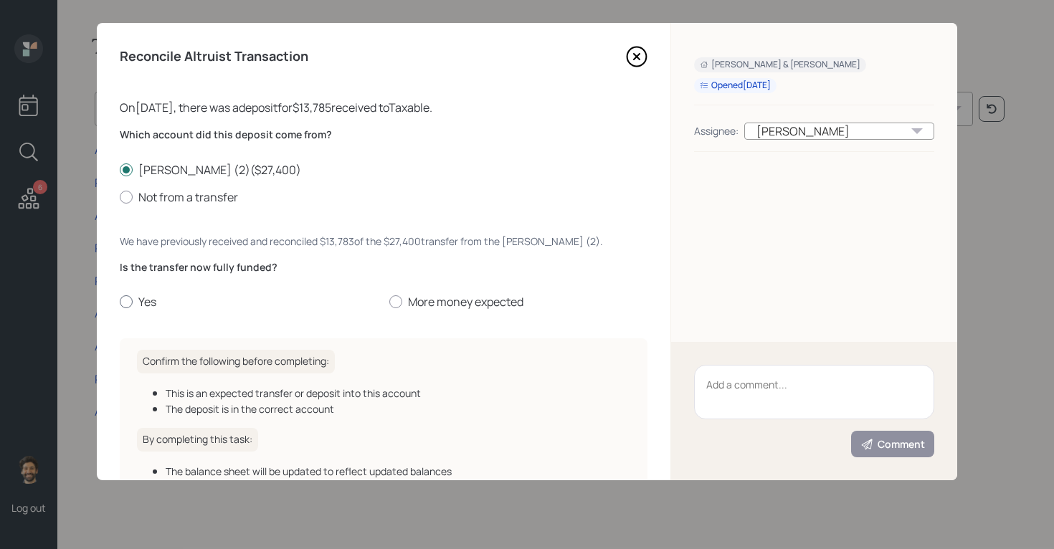
click at [149, 302] on label "Yes" at bounding box center [249, 302] width 258 height 16
click at [120, 302] on input "Yes" at bounding box center [119, 302] width 1 height 1
radio input "true"
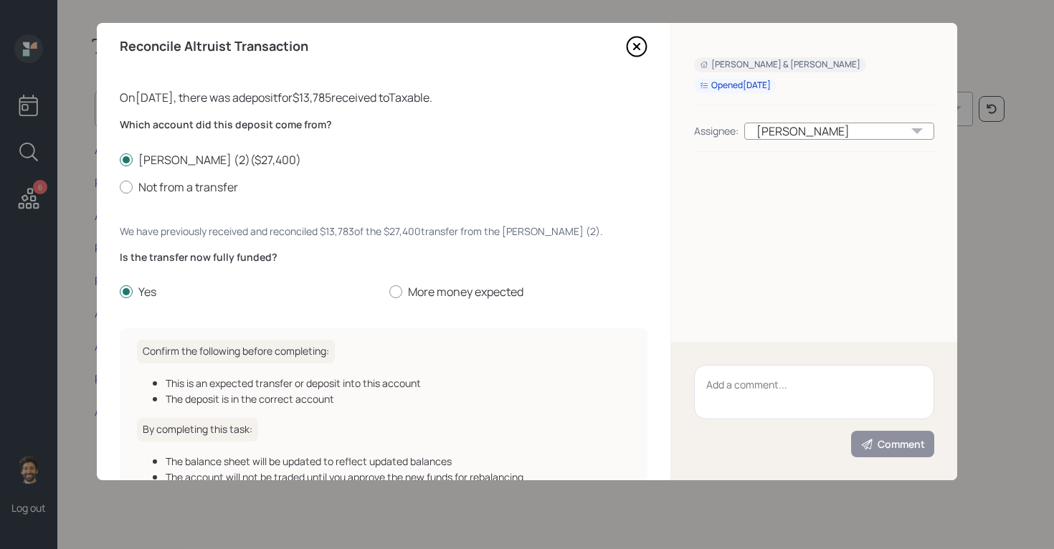
scroll to position [110, 0]
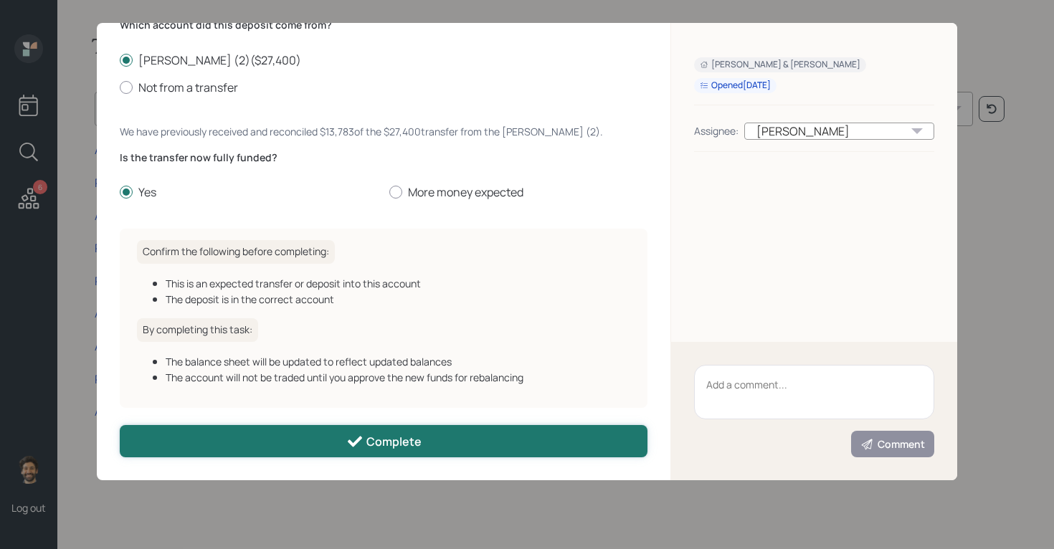
click at [271, 439] on button "Complete" at bounding box center [383, 441] width 527 height 32
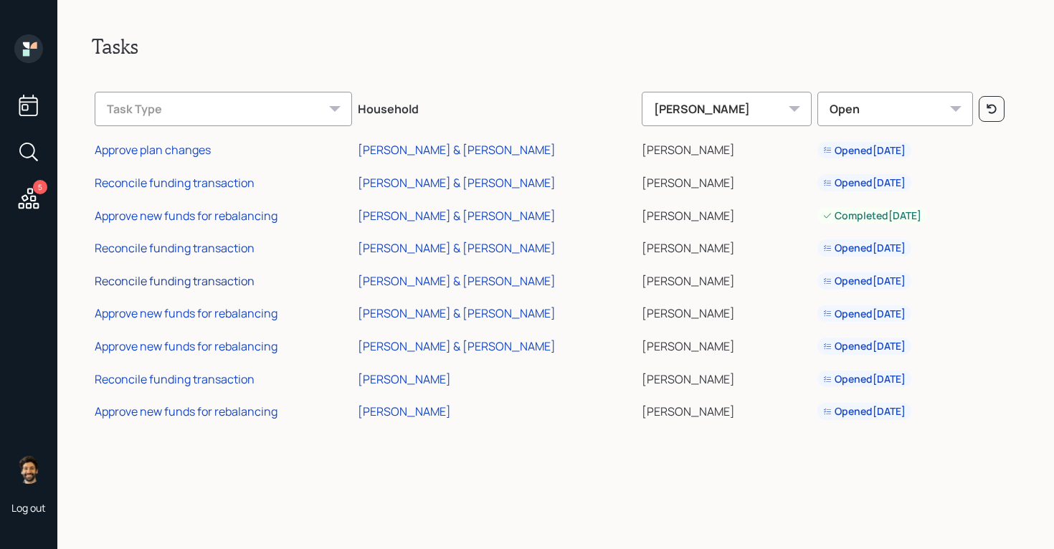
click at [196, 282] on div "Reconcile funding transaction" at bounding box center [175, 281] width 160 height 16
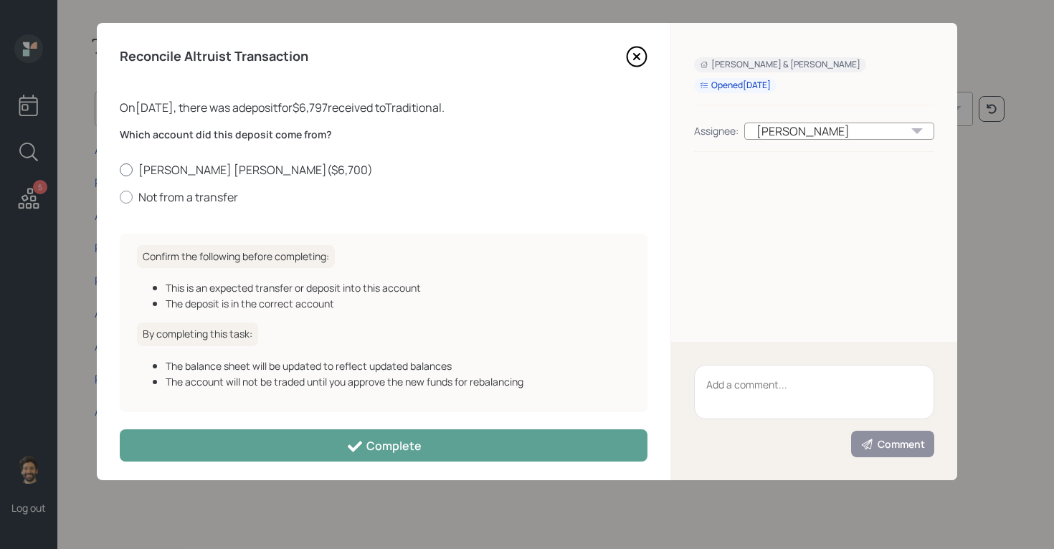
click at [194, 170] on label "[PERSON_NAME] [PERSON_NAME] ( $6,700 )" at bounding box center [383, 170] width 527 height 16
click at [120, 170] on input "[PERSON_NAME] [PERSON_NAME] ( $6,700 )" at bounding box center [119, 169] width 1 height 1
radio input "true"
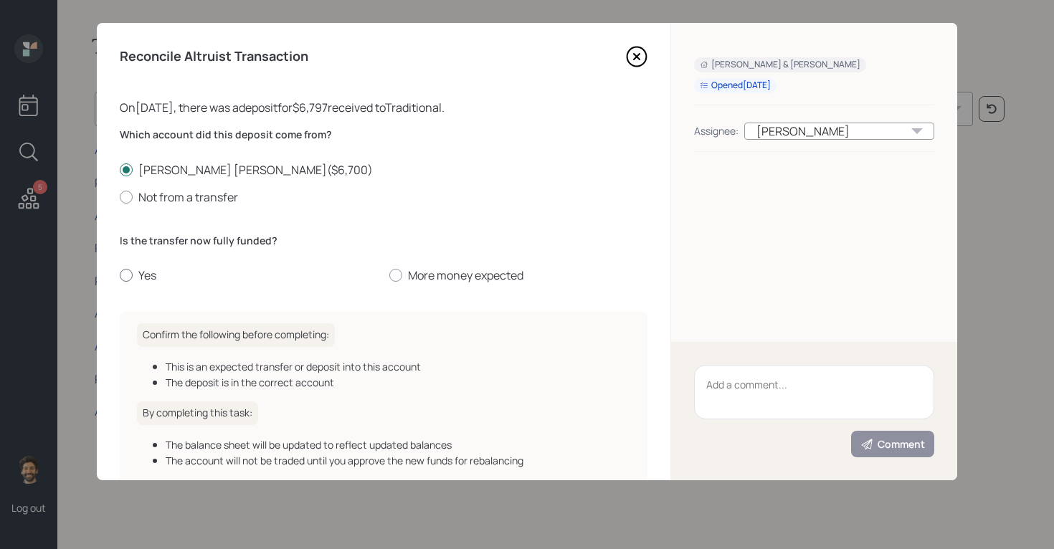
click at [155, 280] on label "Yes" at bounding box center [249, 275] width 258 height 16
click at [120, 276] on input "Yes" at bounding box center [119, 275] width 1 height 1
radio input "true"
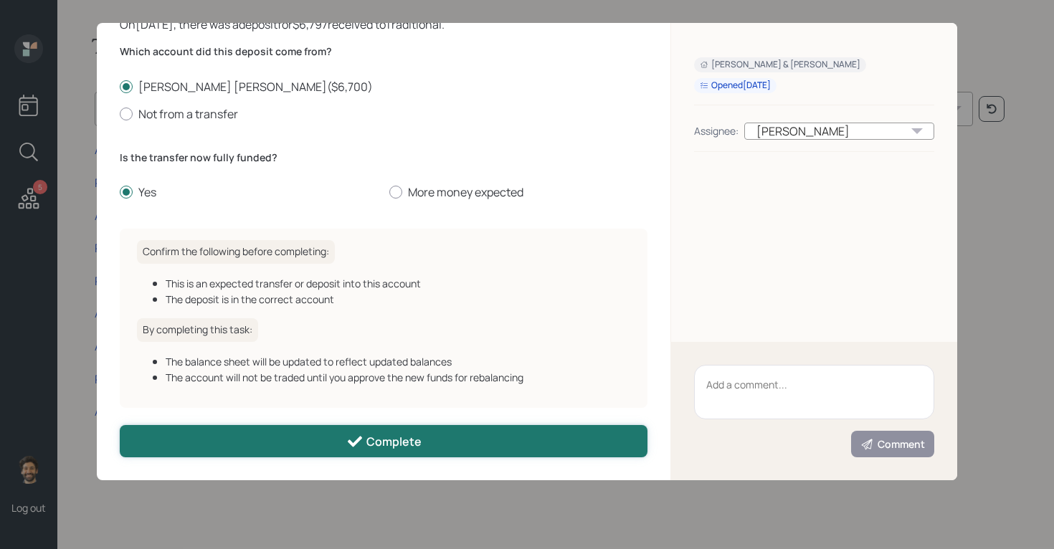
click at [224, 438] on button "Complete" at bounding box center [383, 441] width 527 height 32
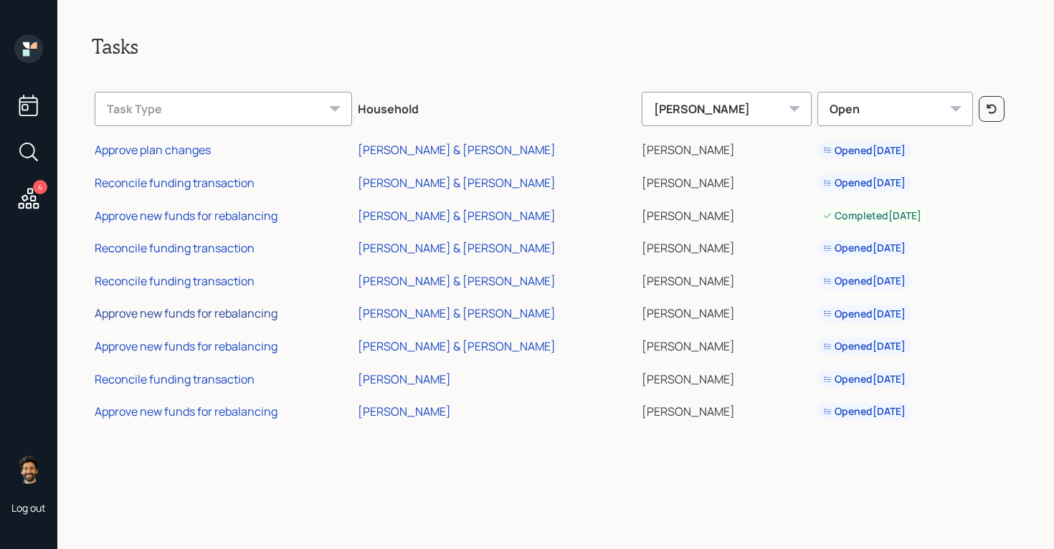
click at [208, 314] on div "Approve new funds for rebalancing" at bounding box center [186, 313] width 183 height 16
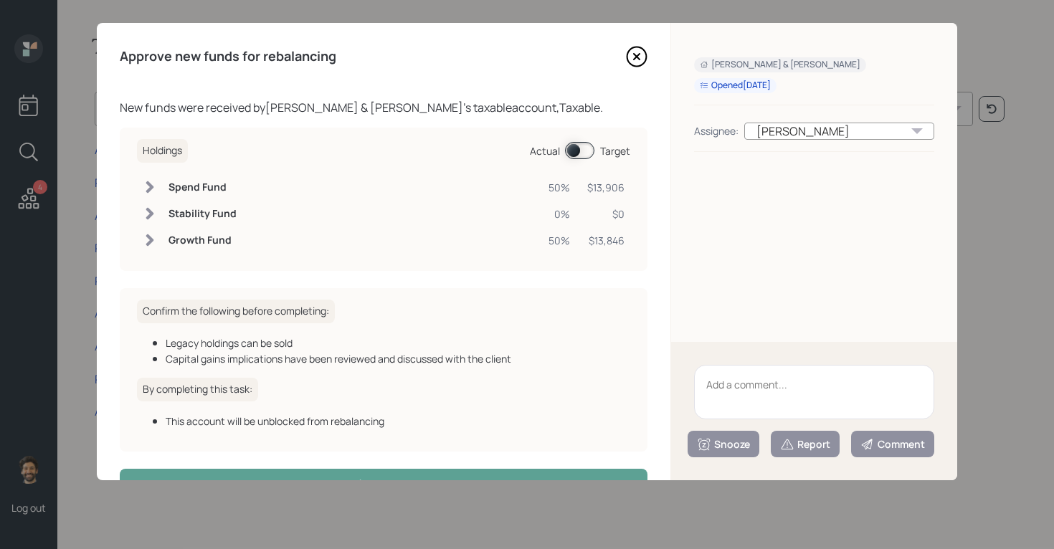
scroll to position [44, 0]
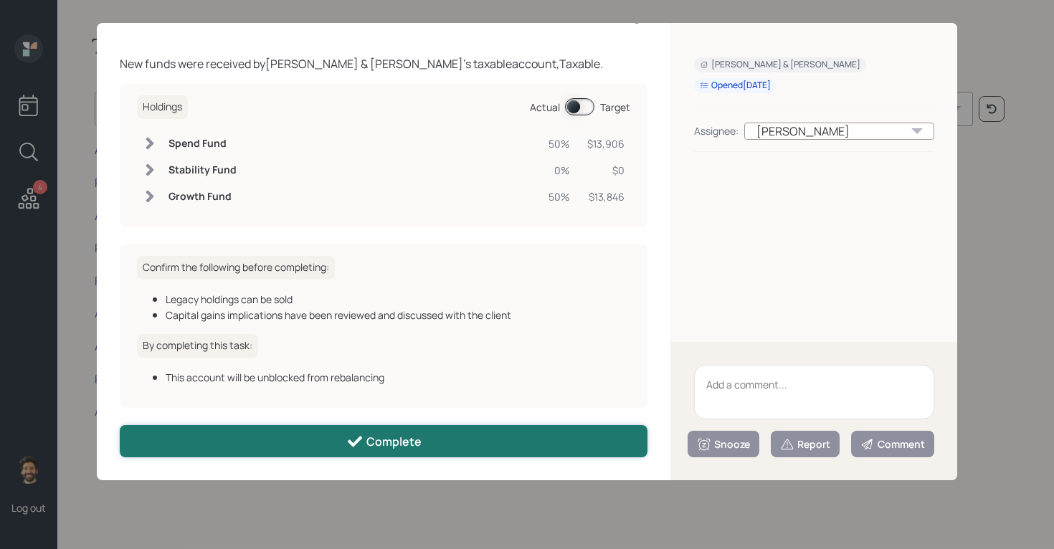
click at [242, 425] on button "Complete" at bounding box center [383, 441] width 527 height 32
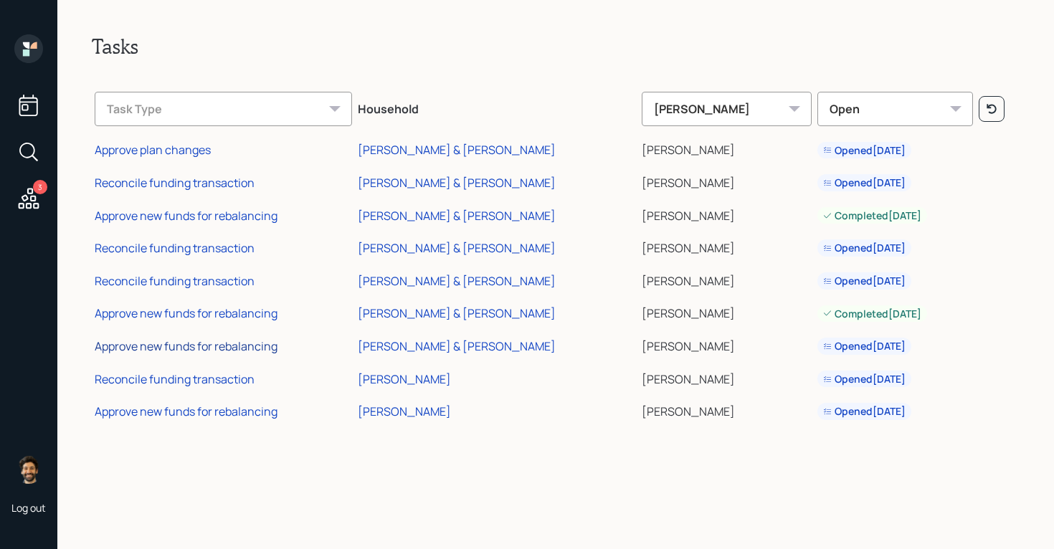
click at [217, 348] on div "Approve new funds for rebalancing" at bounding box center [186, 346] width 183 height 16
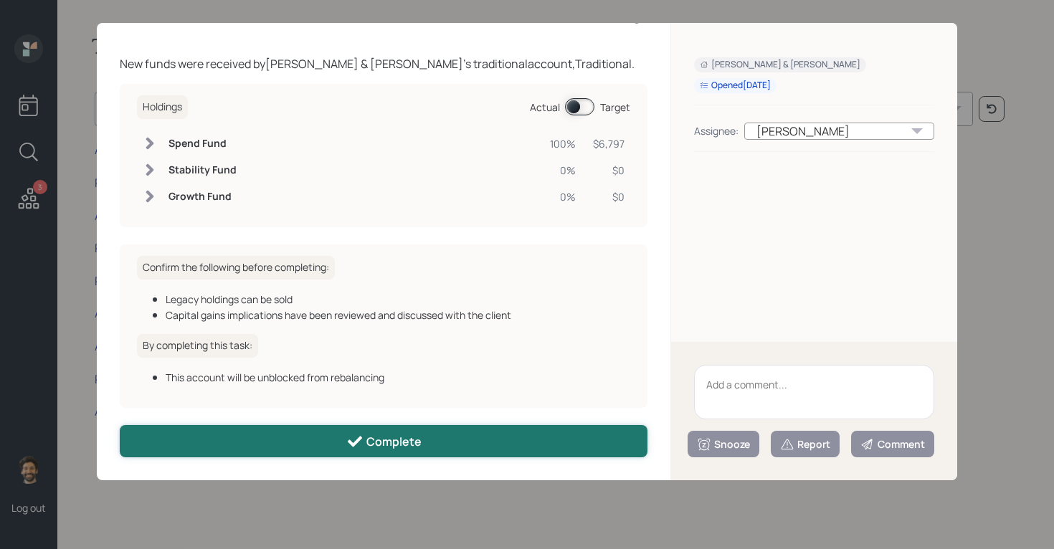
click at [265, 434] on button "Complete" at bounding box center [383, 441] width 527 height 32
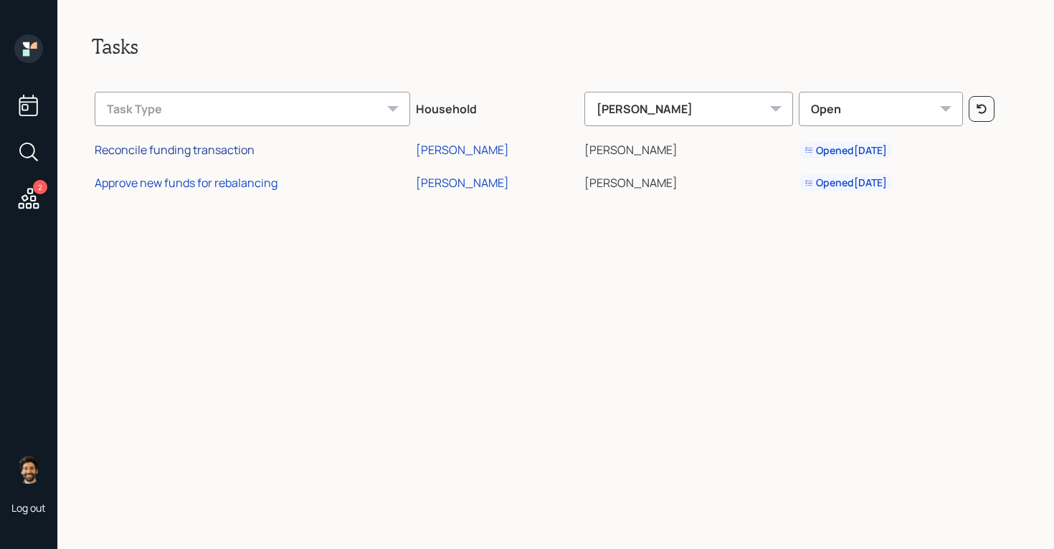
click at [204, 149] on div "Reconcile funding transaction" at bounding box center [175, 150] width 160 height 16
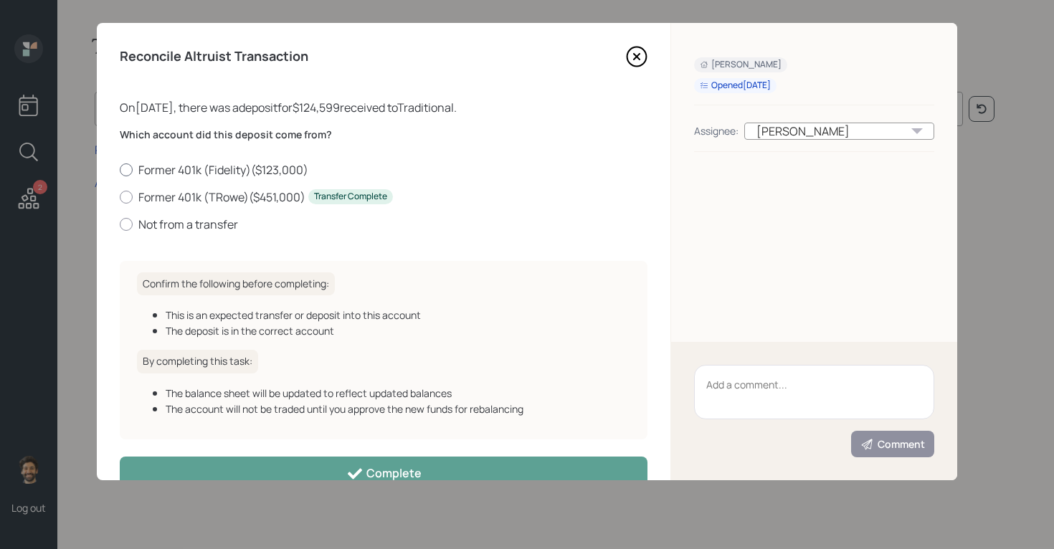
click at [173, 172] on label "Former 401k (Fidelity) ( $123,000 )" at bounding box center [383, 170] width 527 height 16
click at [120, 170] on input "Former 401k (Fidelity) ( $123,000 )" at bounding box center [119, 169] width 1 height 1
radio input "true"
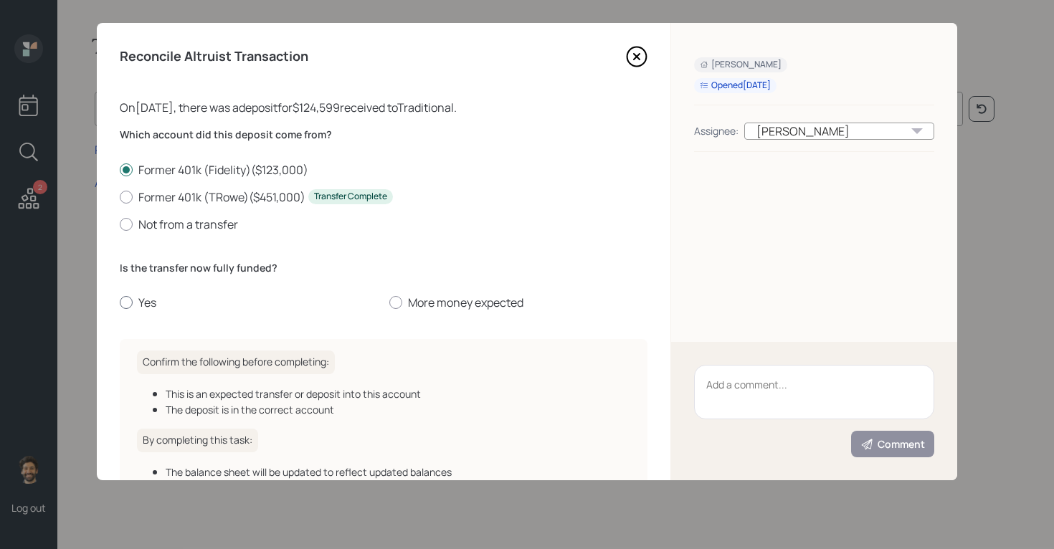
click at [134, 301] on label "Yes" at bounding box center [249, 303] width 258 height 16
click at [120, 302] on input "Yes" at bounding box center [119, 302] width 1 height 1
radio input "true"
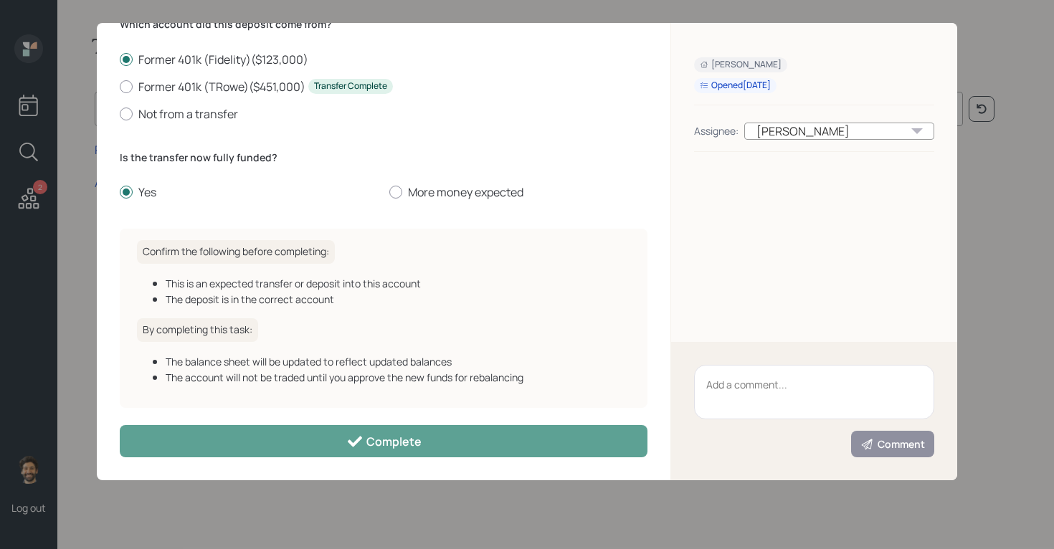
click at [254, 457] on div "Reconcile Altruist Transaction On 08/18/2025 , there was a deposit for $124,599…" at bounding box center [383, 251] width 573 height 457
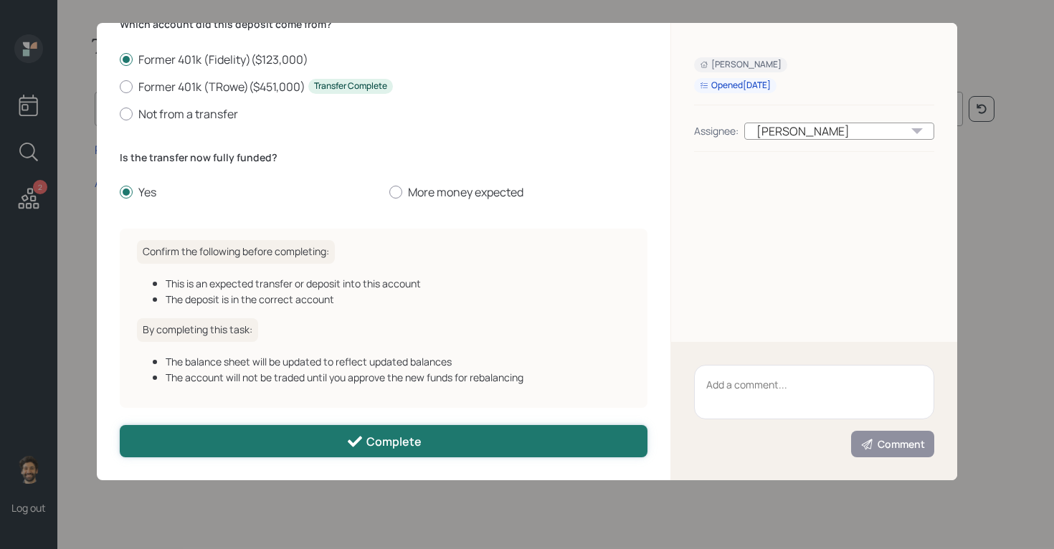
click at [239, 443] on button "Complete" at bounding box center [383, 441] width 527 height 32
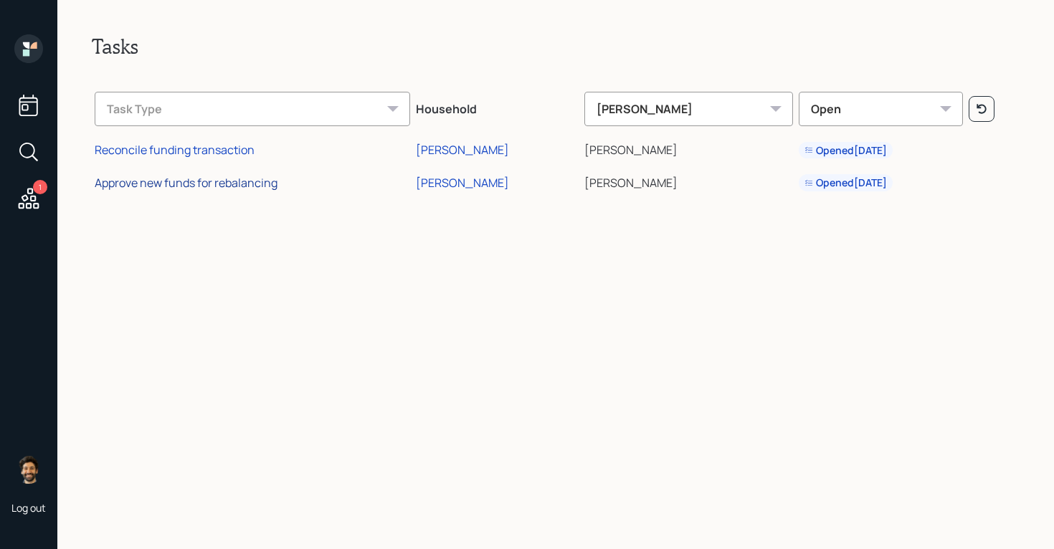
click at [220, 188] on div "Approve new funds for rebalancing" at bounding box center [186, 183] width 183 height 16
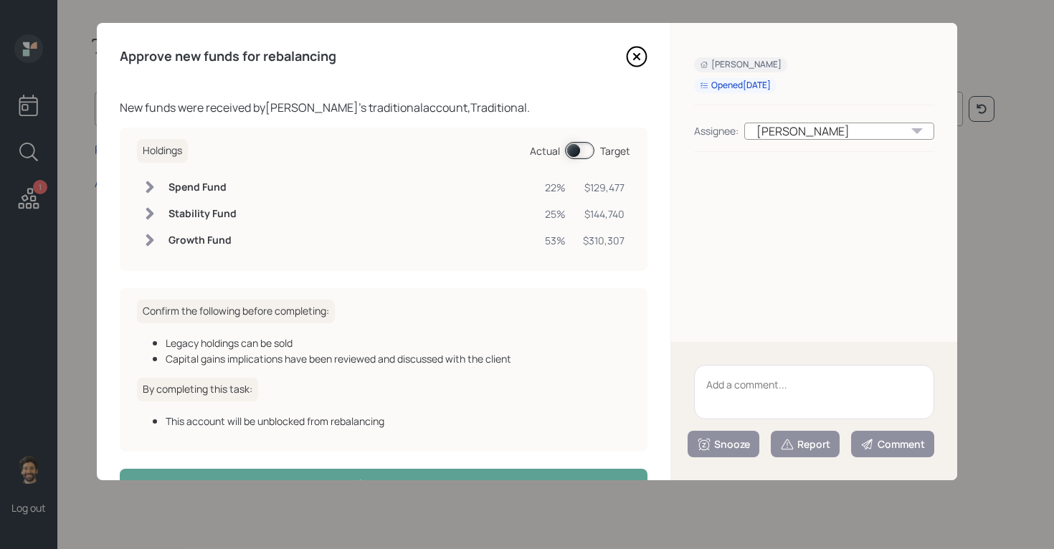
scroll to position [44, 0]
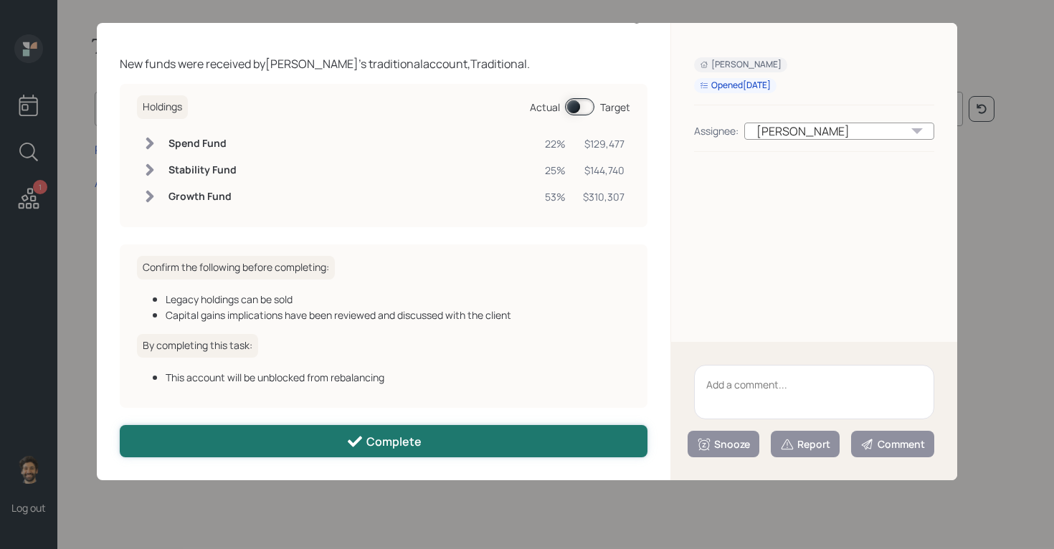
click at [297, 444] on button "Complete" at bounding box center [383, 441] width 527 height 32
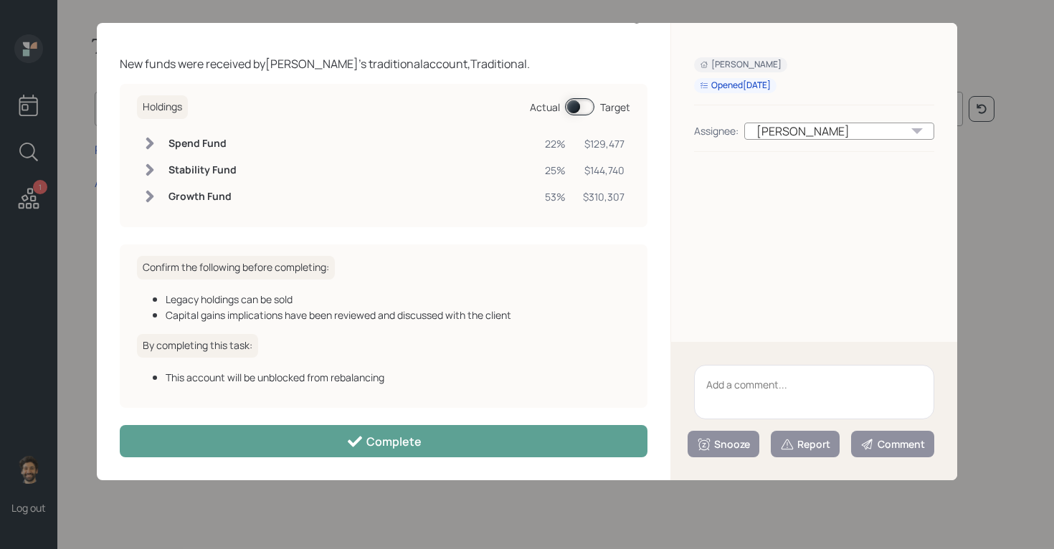
scroll to position [0, 0]
